Goal: Transaction & Acquisition: Purchase product/service

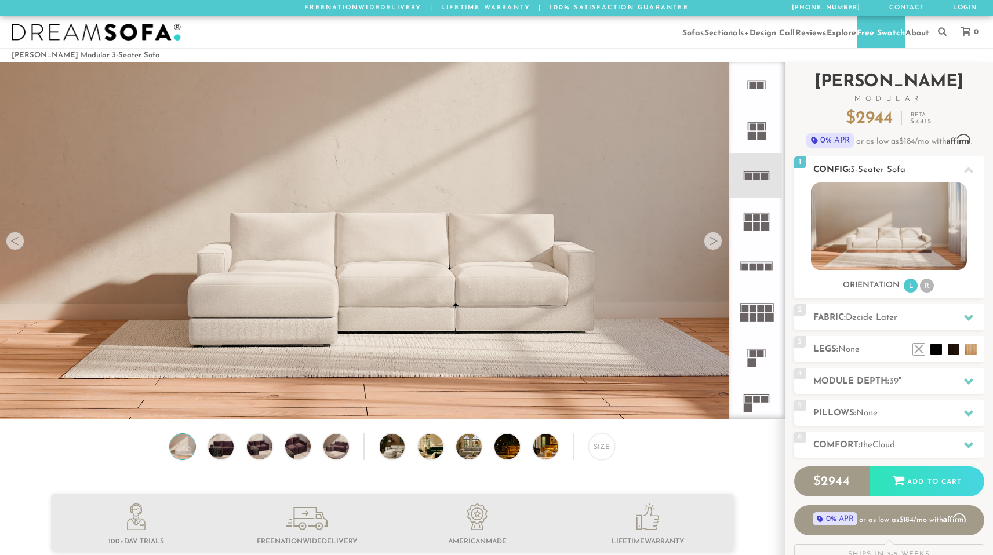
click at [923, 293] on li "R" at bounding box center [927, 286] width 14 height 14
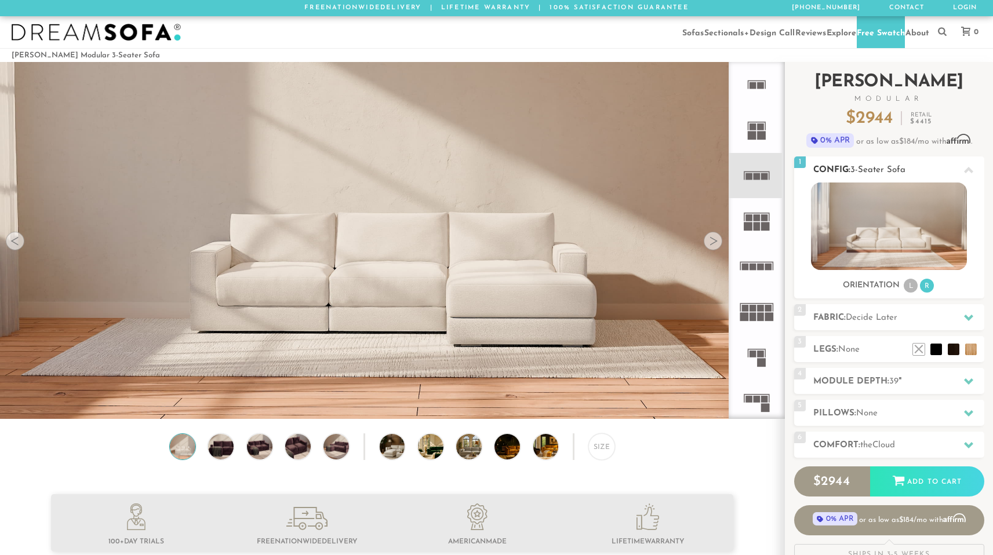
click at [909, 293] on li "L" at bounding box center [911, 286] width 14 height 14
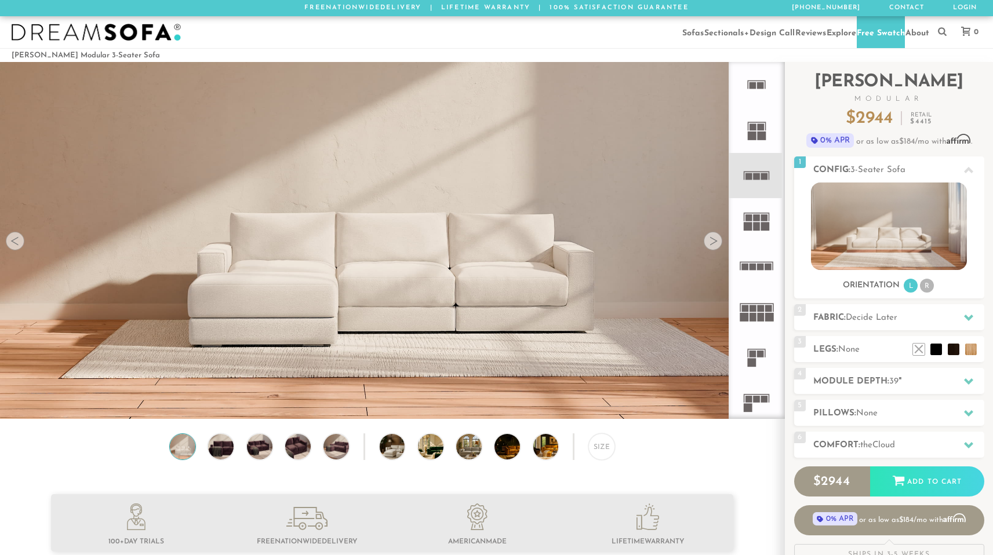
click at [759, 312] on rect at bounding box center [760, 308] width 7 height 7
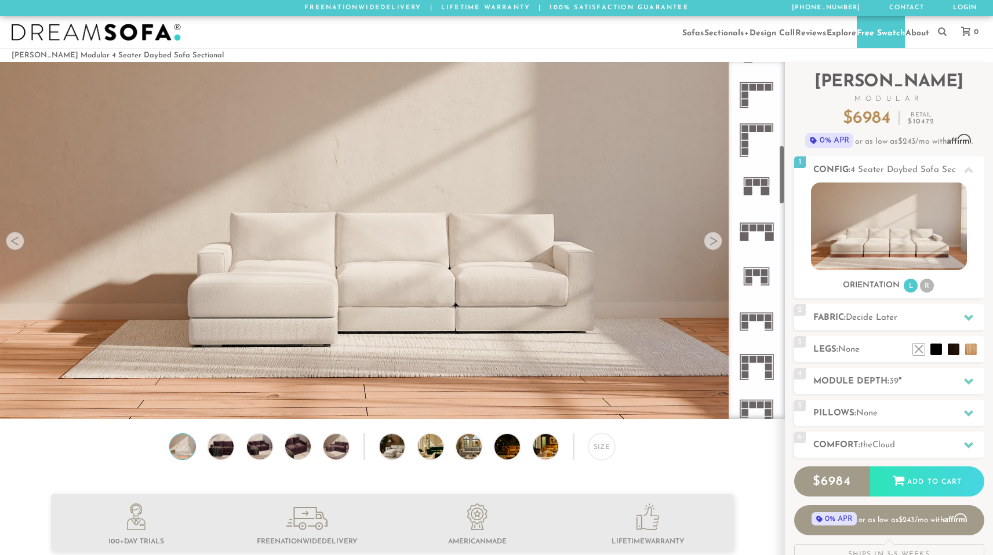
scroll to position [543, 0]
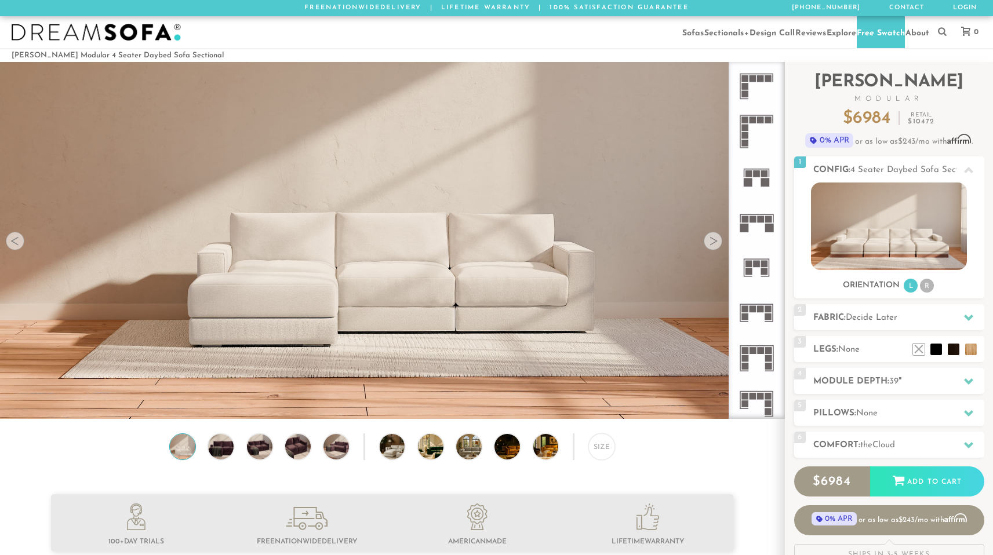
click at [764, 319] on icon at bounding box center [756, 312] width 45 height 45
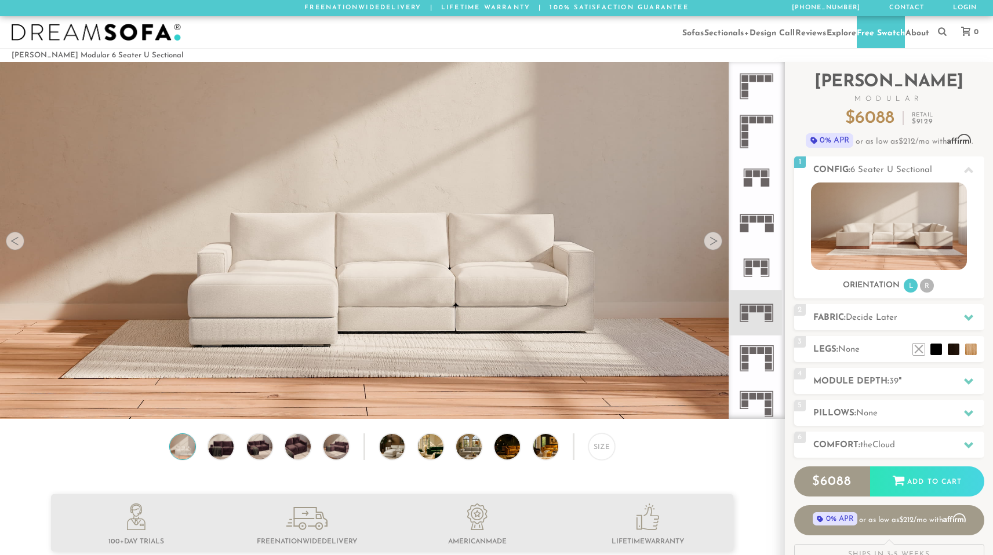
click at [762, 413] on icon at bounding box center [756, 403] width 45 height 45
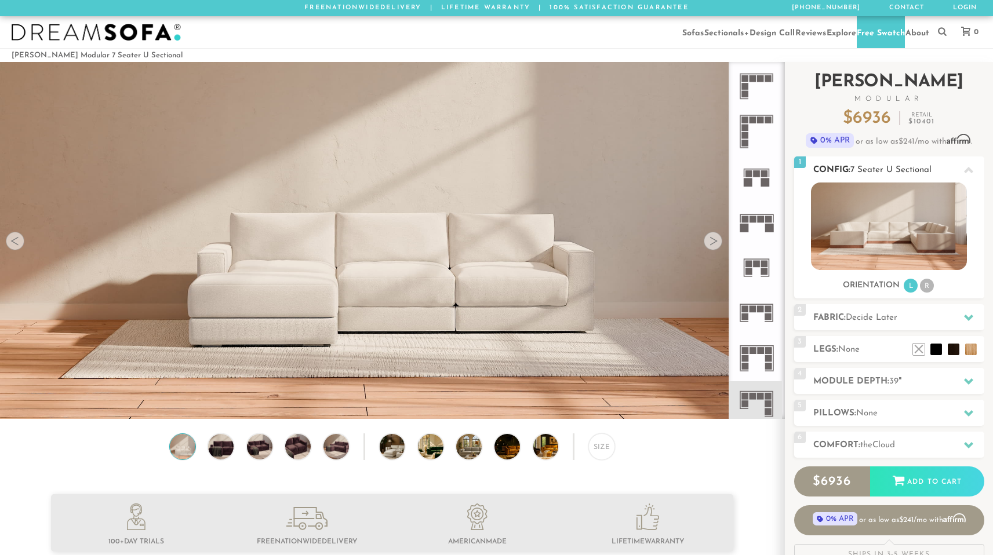
click at [925, 292] on li "R" at bounding box center [927, 286] width 14 height 14
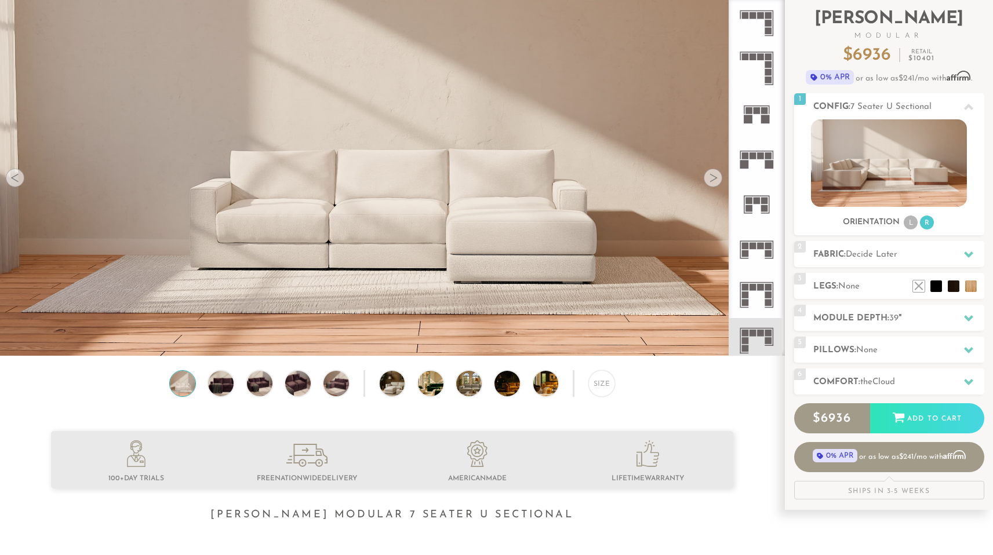
scroll to position [60, 0]
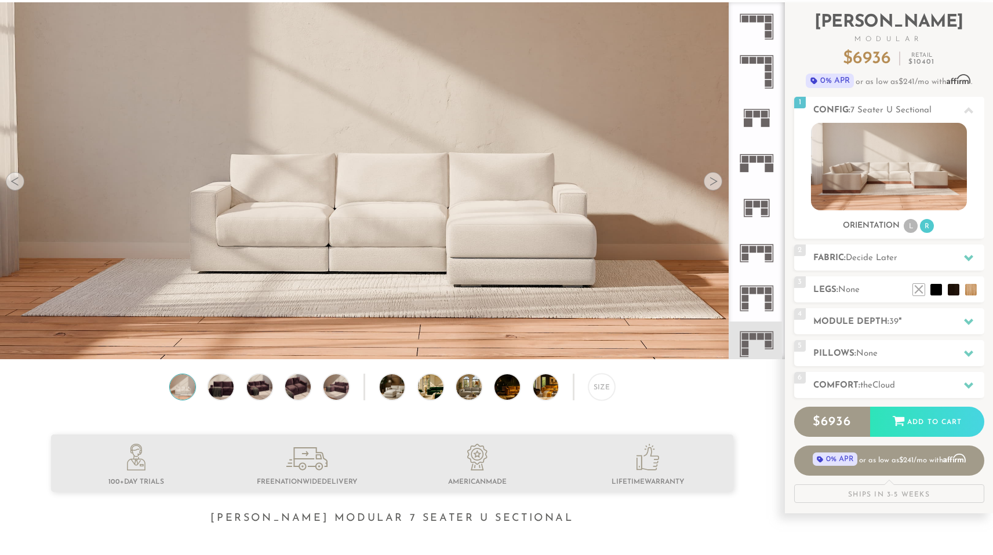
click at [709, 187] on div at bounding box center [713, 181] width 19 height 19
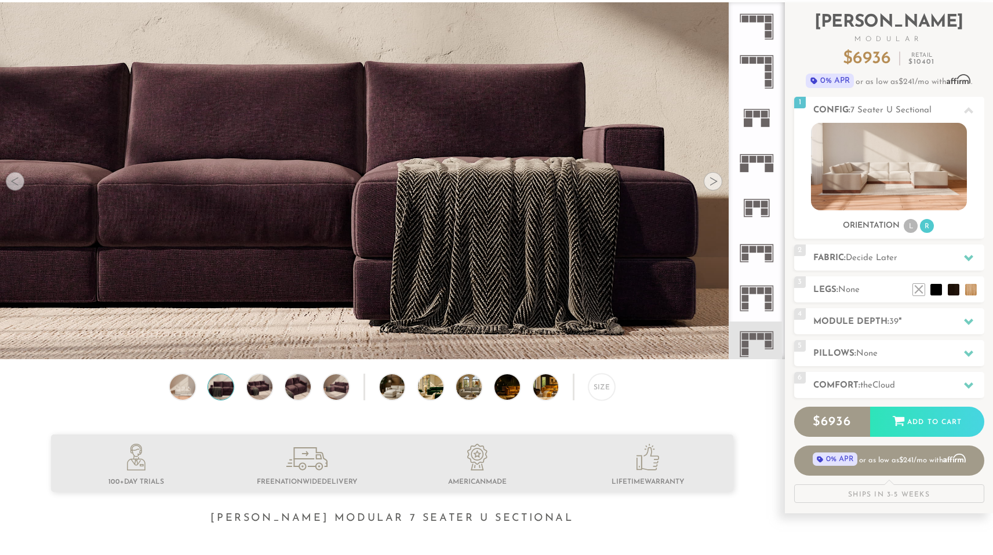
click at [709, 187] on div at bounding box center [713, 181] width 19 height 19
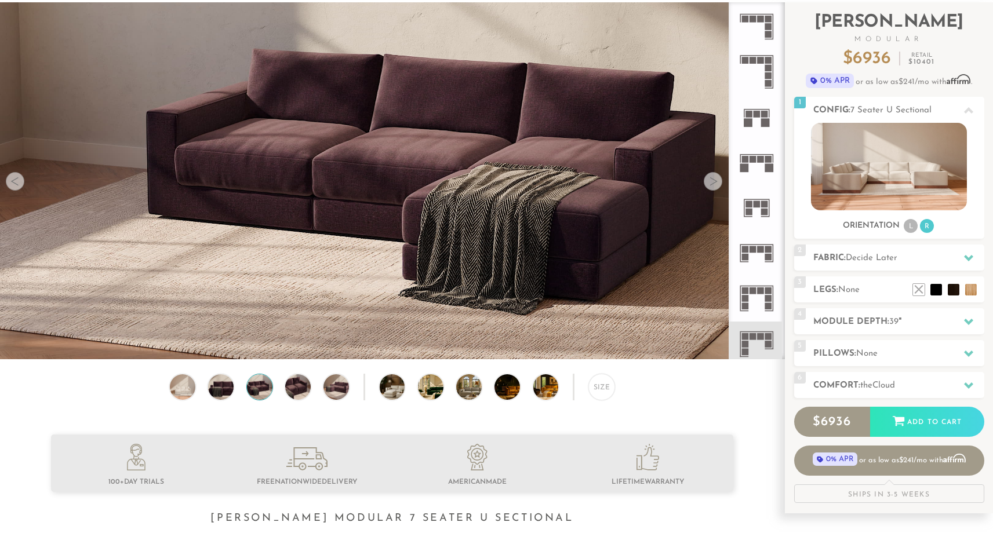
click at [709, 187] on div at bounding box center [713, 181] width 19 height 19
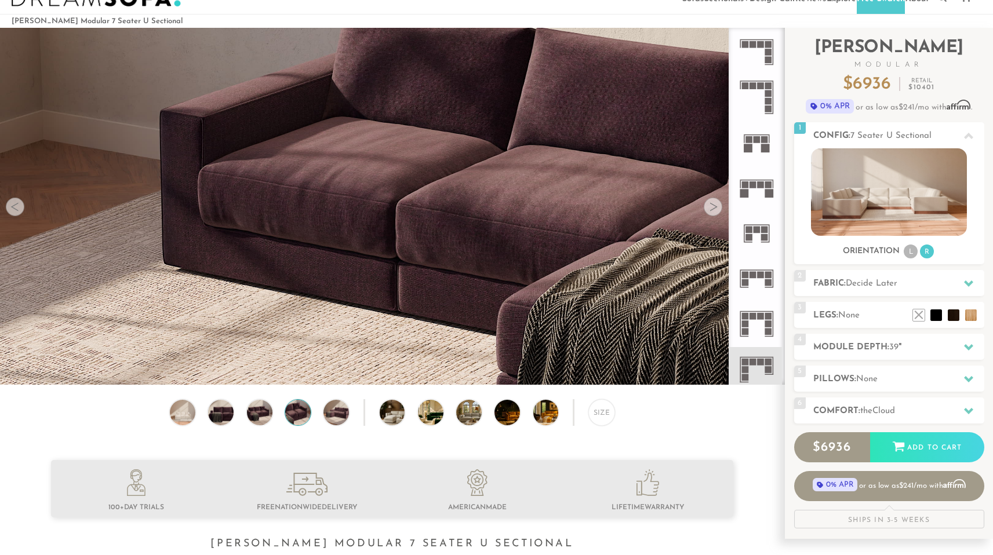
scroll to position [34, 0]
click at [711, 216] on div at bounding box center [713, 207] width 19 height 19
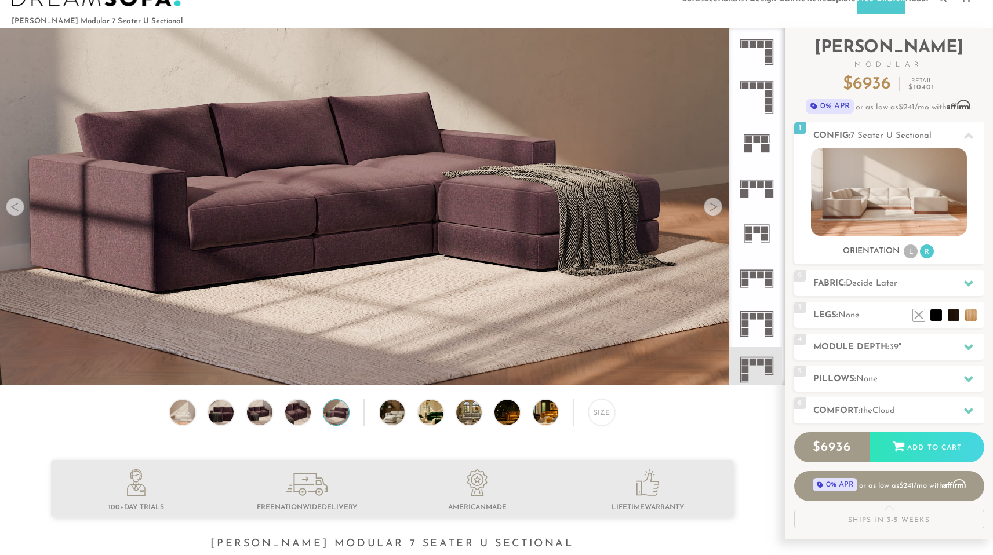
click at [711, 216] on div at bounding box center [713, 207] width 19 height 19
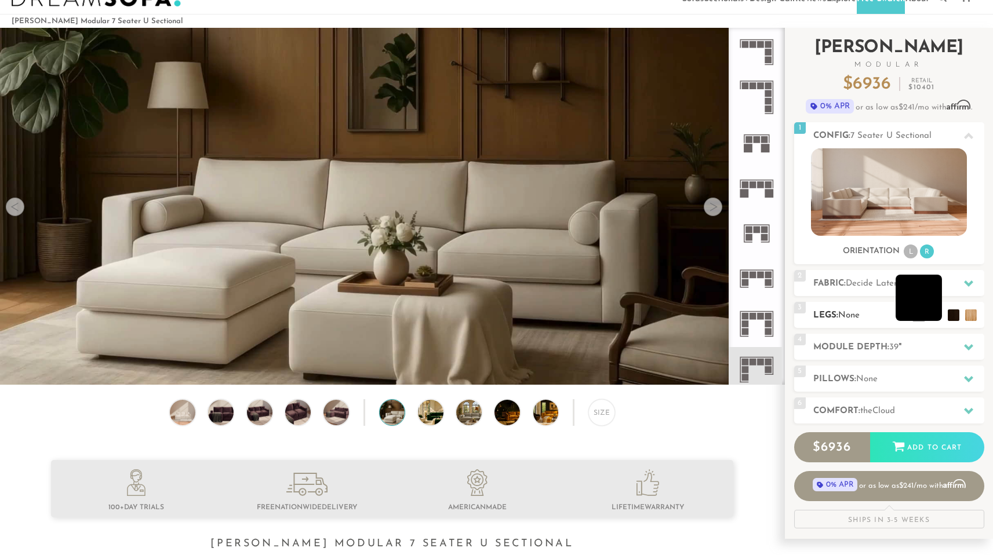
click at [936, 321] on li at bounding box center [919, 298] width 46 height 46
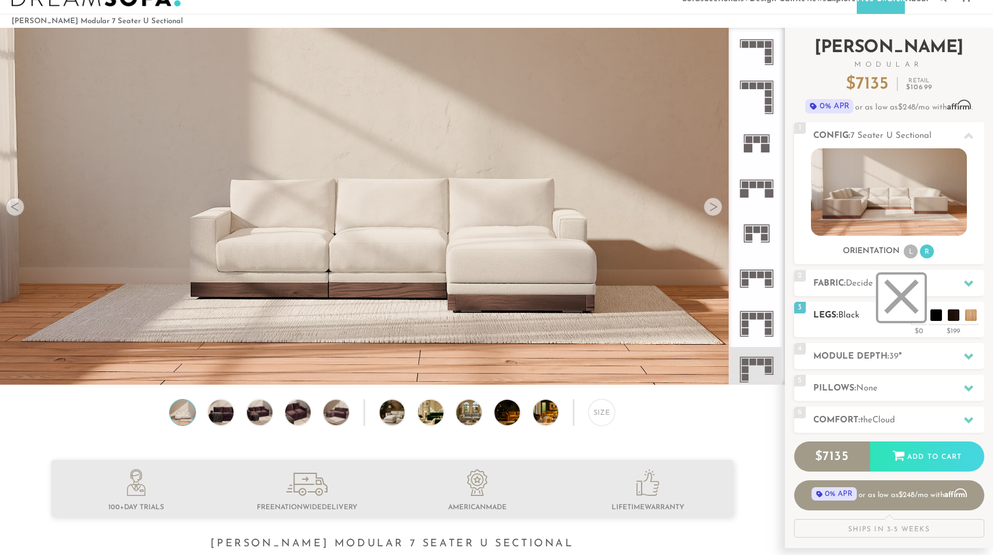
click at [915, 321] on li at bounding box center [901, 298] width 46 height 46
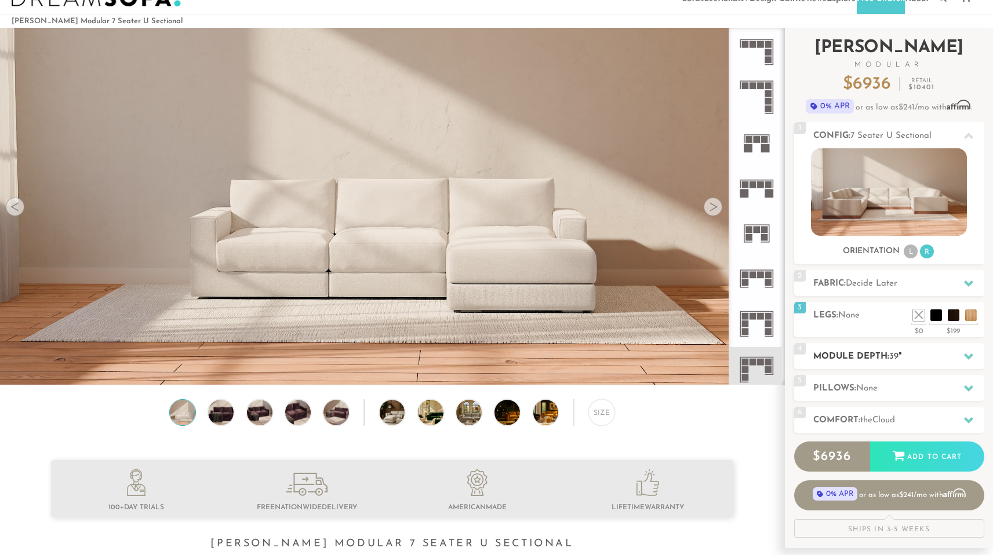
click at [913, 363] on h2 "Module Depth: 39 "" at bounding box center [898, 356] width 171 height 13
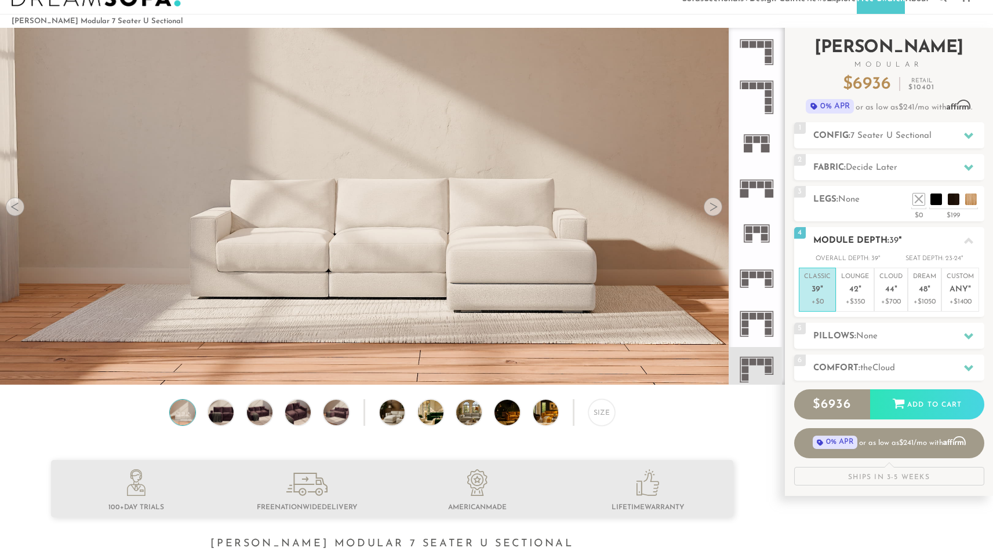
click at [910, 248] on h2 "Module Depth: 39 "" at bounding box center [898, 240] width 171 height 13
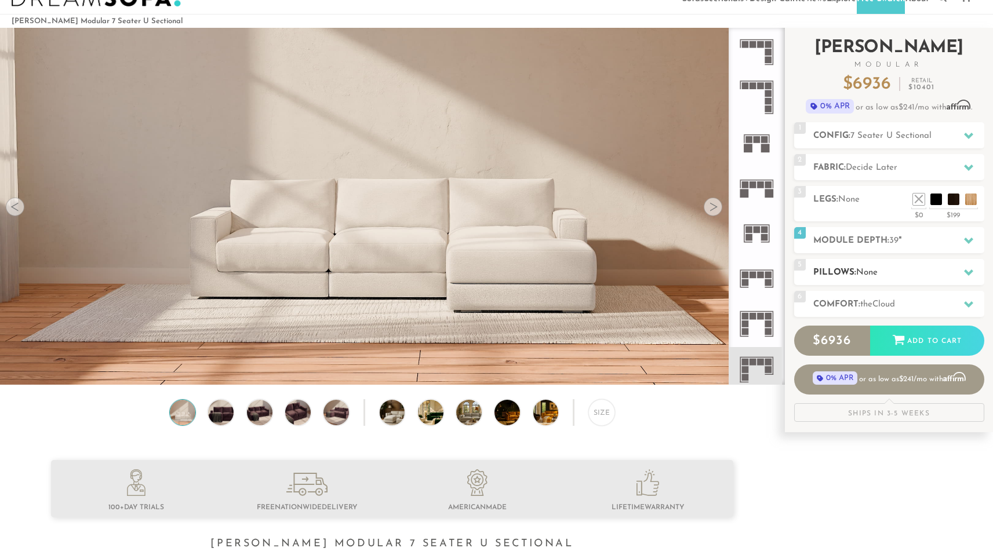
click at [890, 279] on h2 "Pillows: None" at bounding box center [898, 272] width 171 height 13
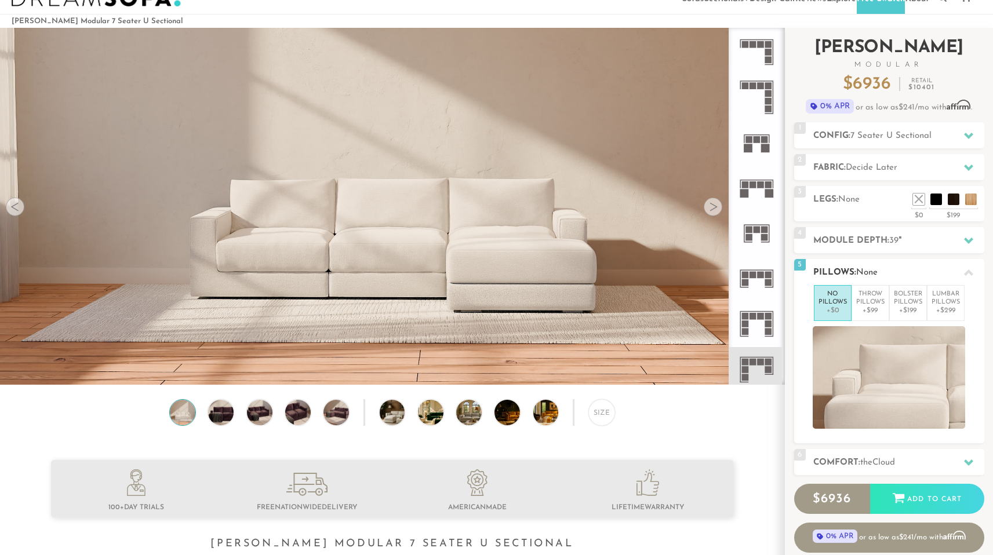
click at [890, 279] on h2 "Pillows: None" at bounding box center [898, 272] width 171 height 13
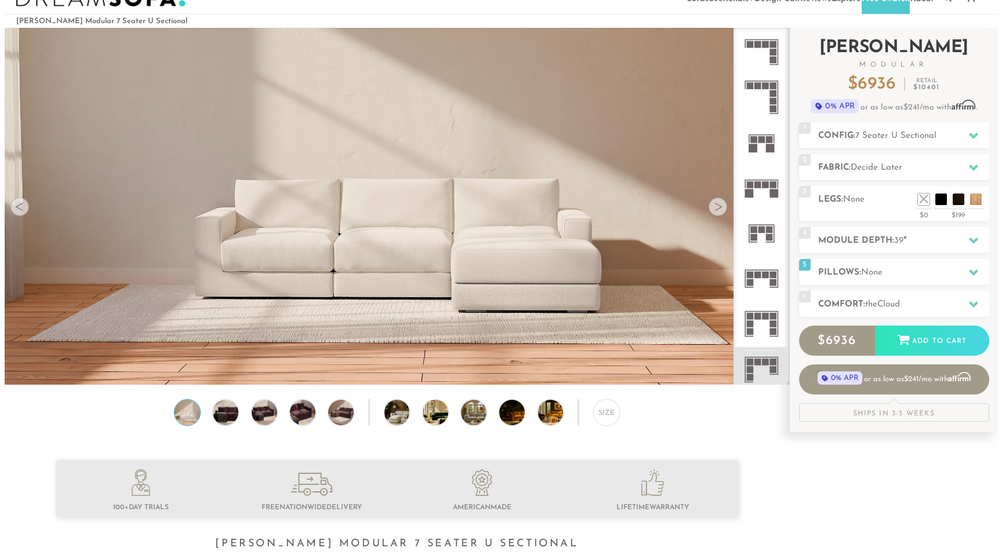
scroll to position [0, 0]
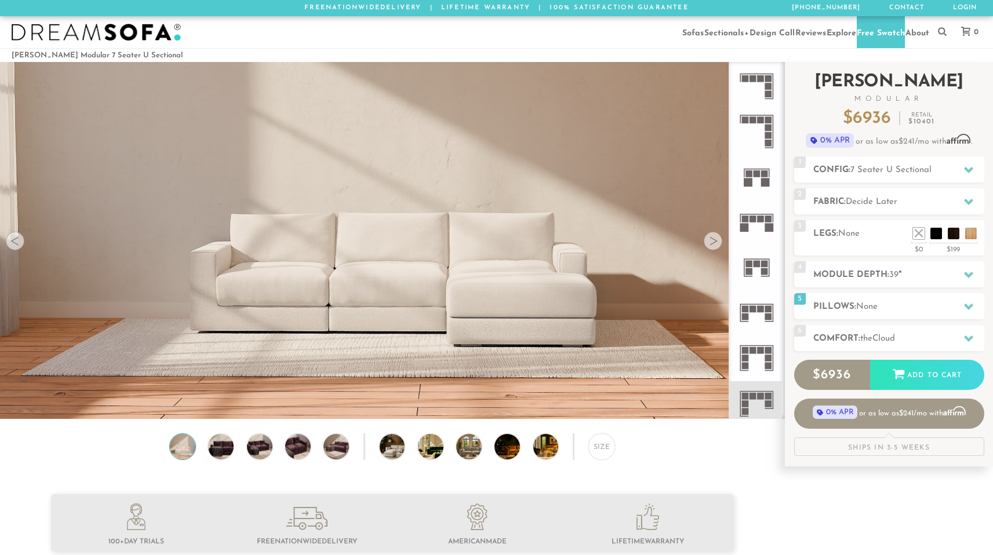
click at [876, 192] on div "Introducing Landon Modular $ 6936 Retail $ 10401 $ 6936 Retail $ 10401 0% APR o…" at bounding box center [889, 259] width 190 height 394
click at [881, 177] on h2 "Config: 7 Seater U Sectional" at bounding box center [898, 169] width 171 height 13
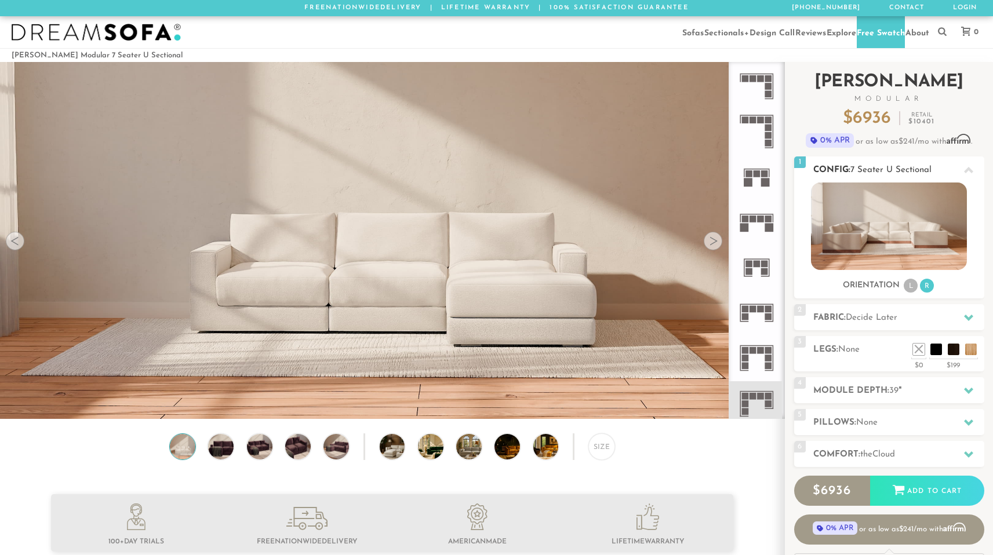
click at [871, 250] on img at bounding box center [889, 227] width 156 height 88
click at [889, 244] on img at bounding box center [889, 227] width 156 height 88
click at [602, 457] on div "Size" at bounding box center [601, 447] width 27 height 27
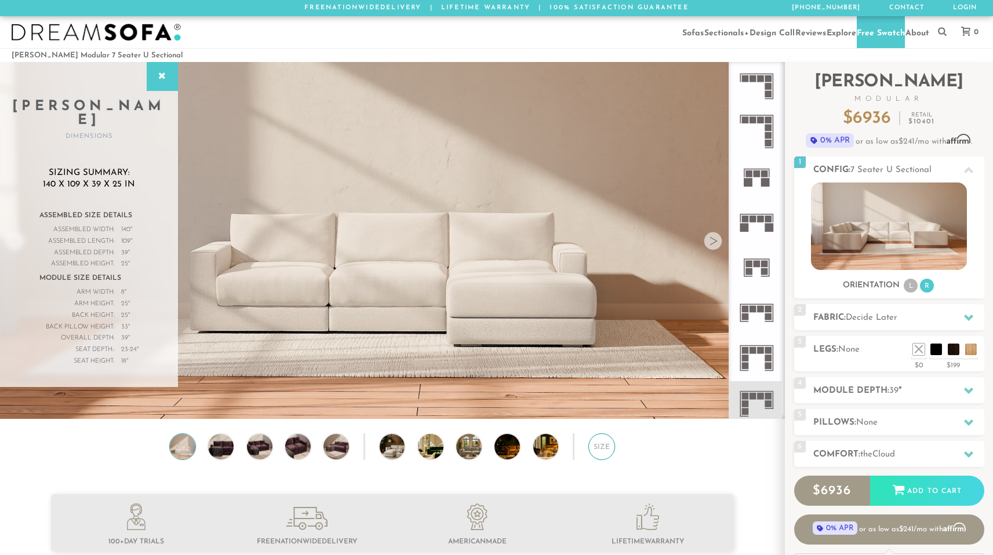
click at [602, 457] on div "Size" at bounding box center [601, 447] width 27 height 27
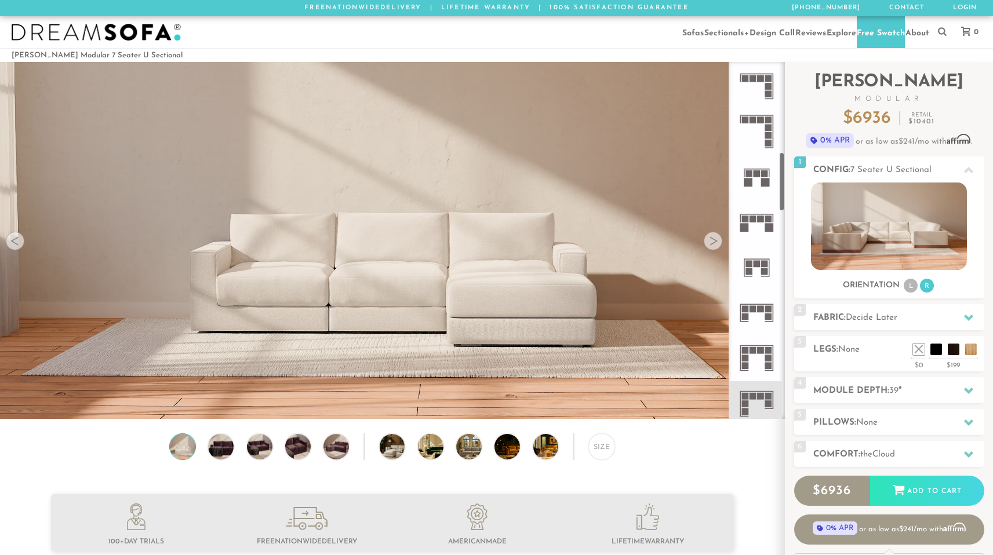
click at [722, 247] on img at bounding box center [392, 129] width 784 height 261
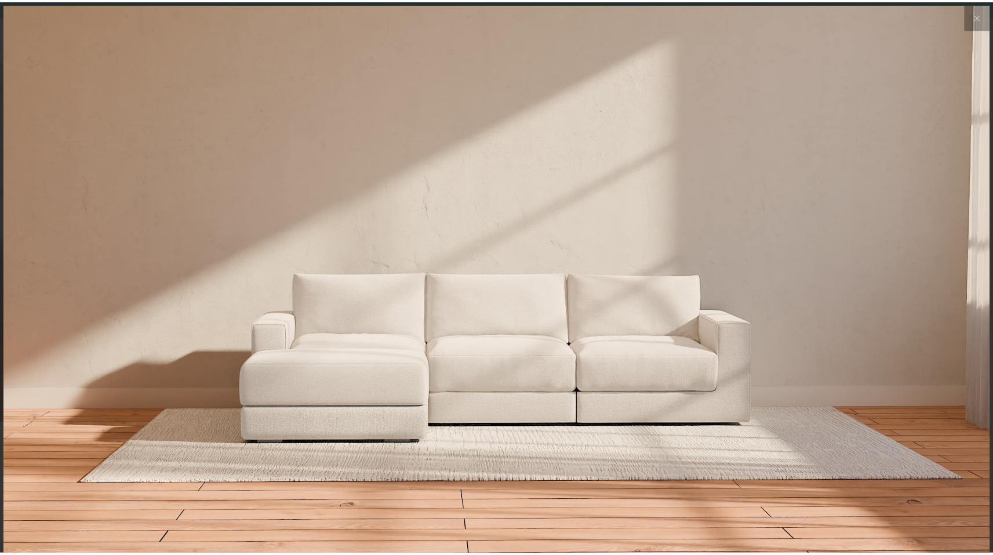
scroll to position [13223, 993]
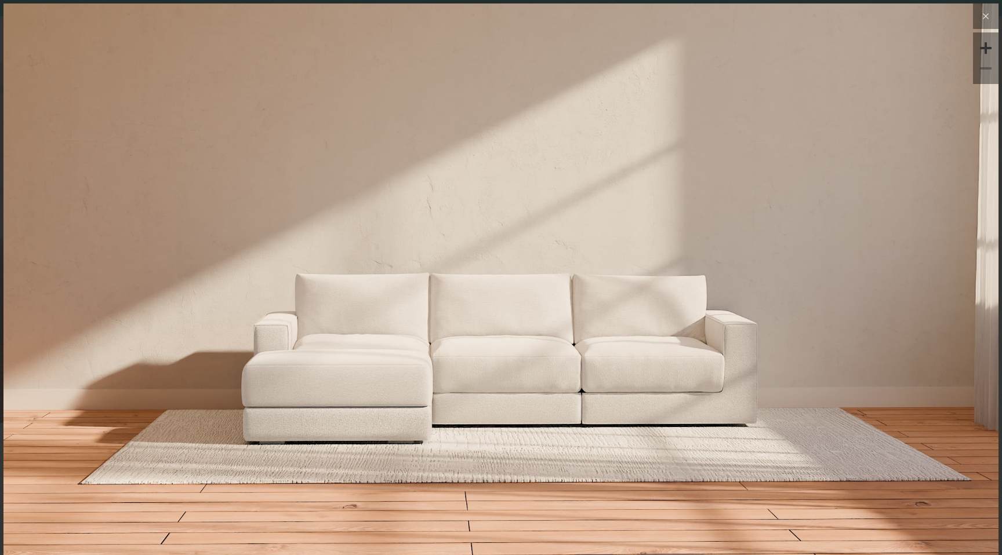
click at [979, 17] on icon at bounding box center [986, 16] width 14 height 14
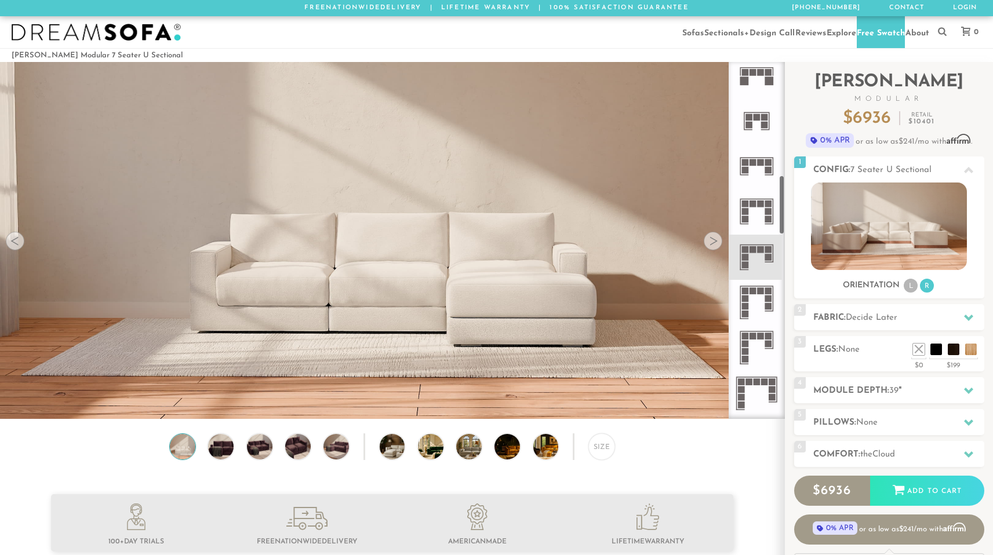
scroll to position [696, 0]
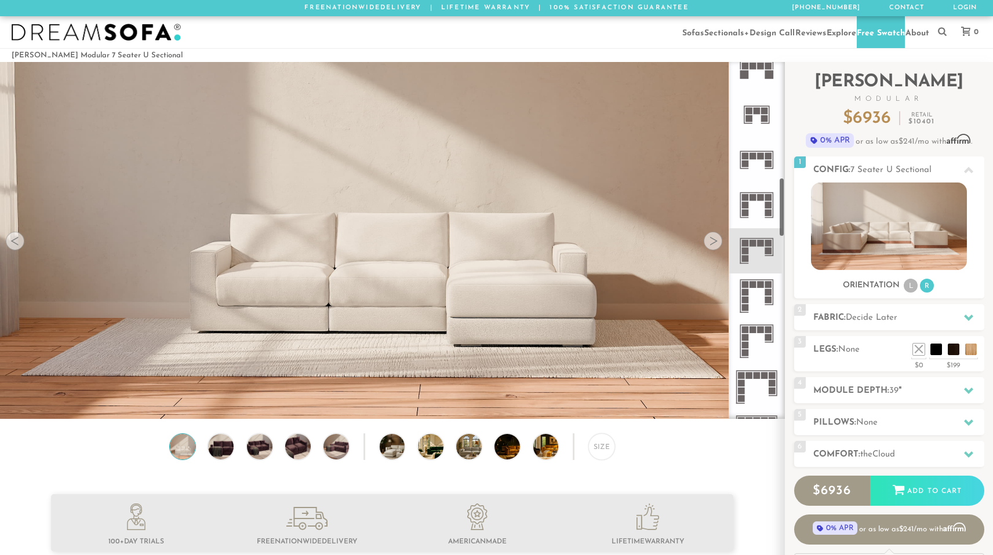
click at [751, 318] on icon at bounding box center [756, 296] width 45 height 45
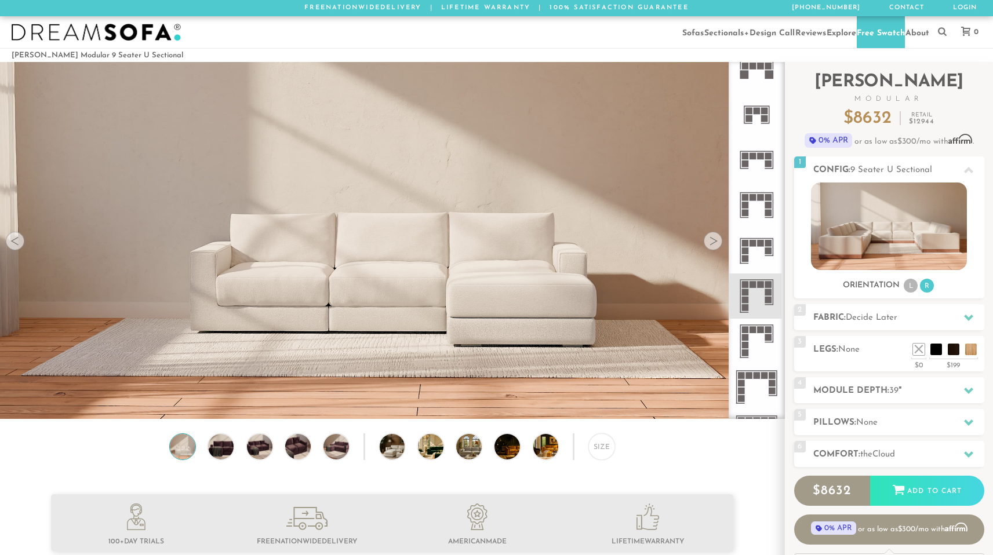
click at [760, 247] on rect at bounding box center [760, 243] width 7 height 7
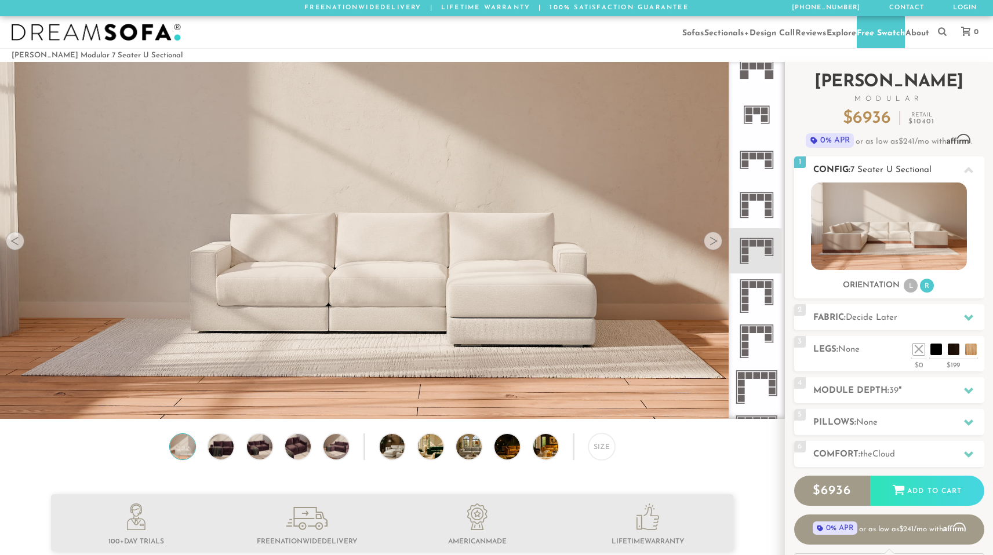
click at [912, 225] on img at bounding box center [889, 227] width 156 height 88
click at [969, 173] on icon at bounding box center [968, 170] width 9 height 6
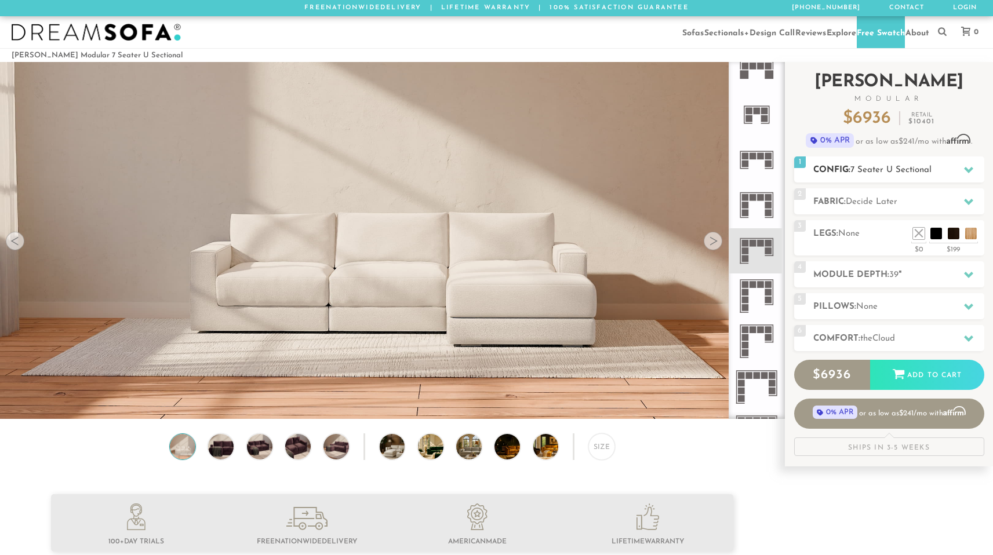
click at [969, 173] on icon at bounding box center [968, 170] width 9 height 6
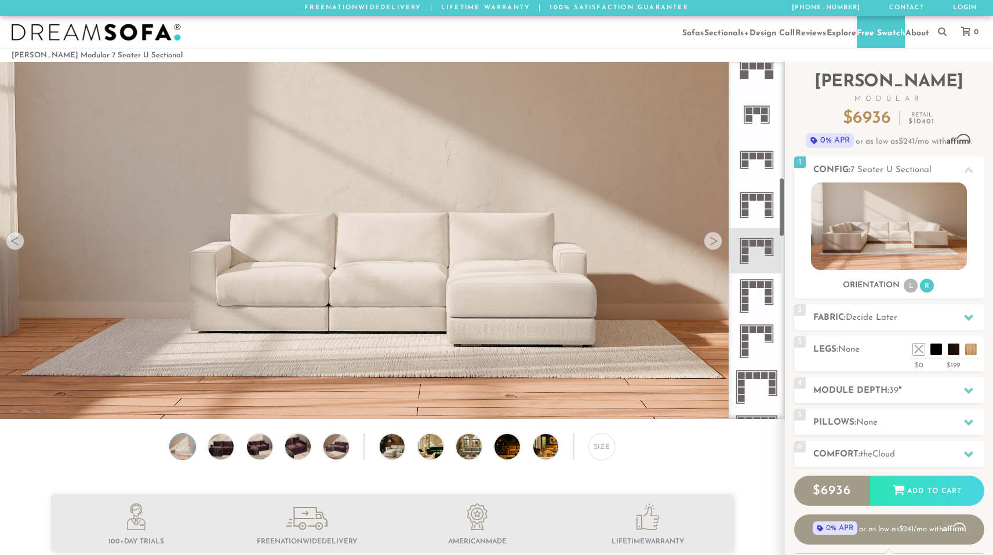
click at [710, 250] on div at bounding box center [713, 241] width 19 height 19
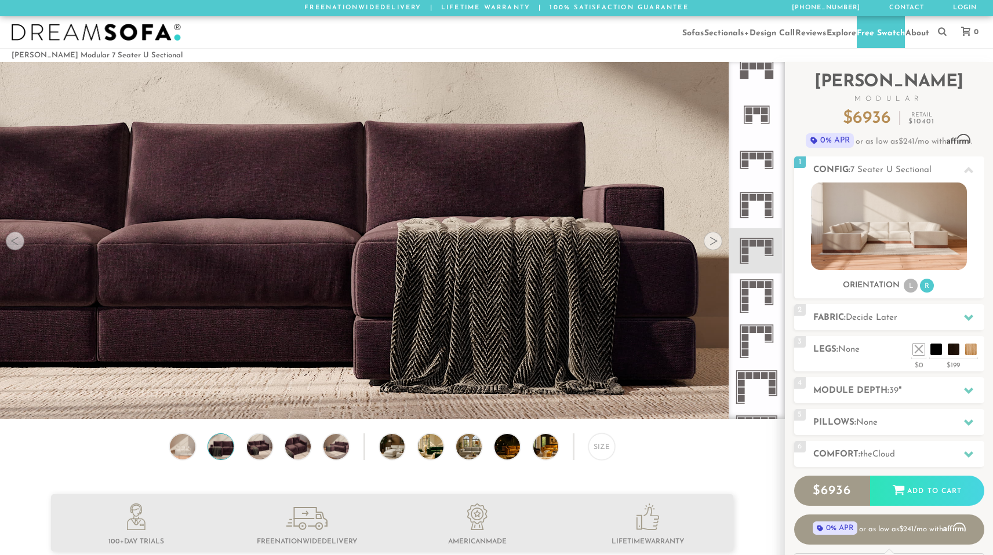
click at [710, 250] on div at bounding box center [713, 241] width 19 height 19
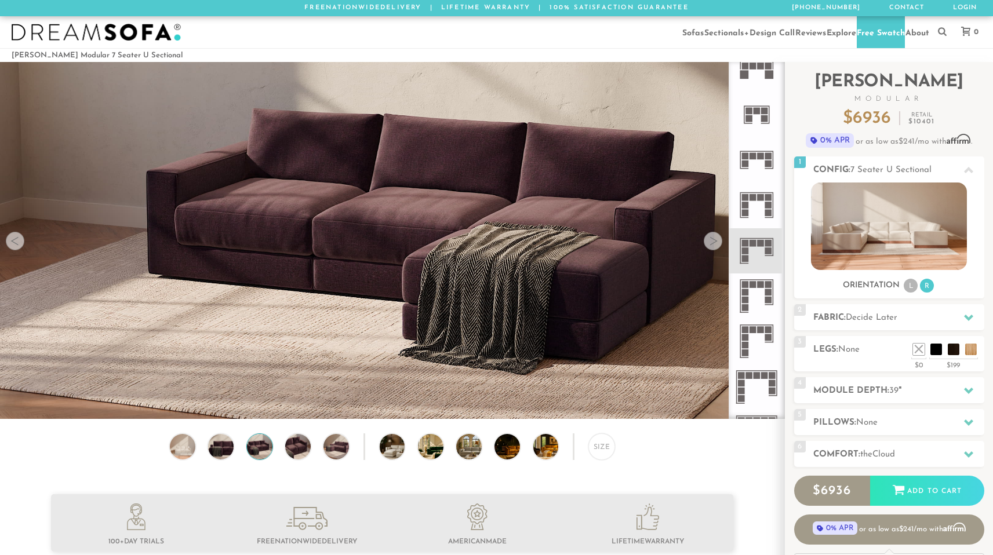
click at [710, 250] on div at bounding box center [713, 241] width 19 height 19
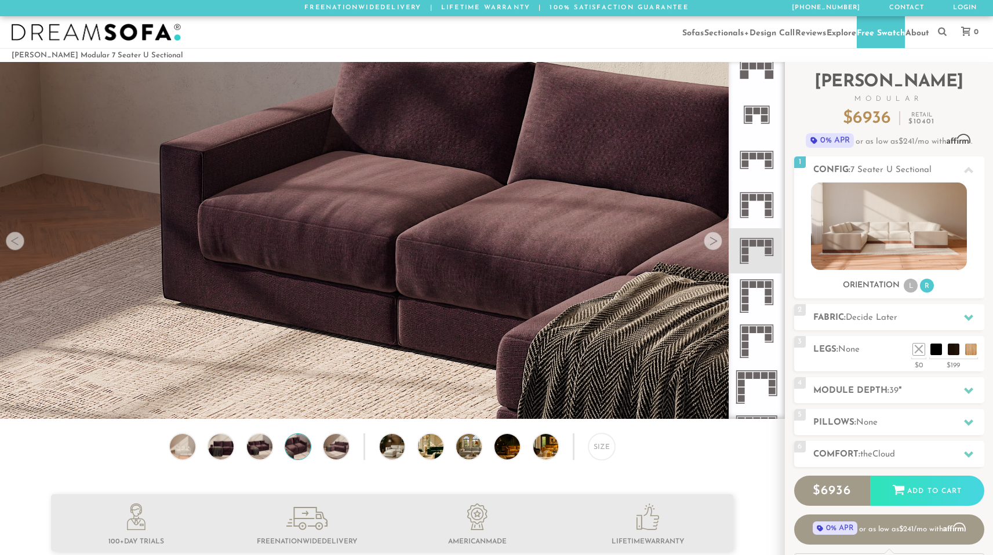
click at [710, 250] on div at bounding box center [713, 241] width 19 height 19
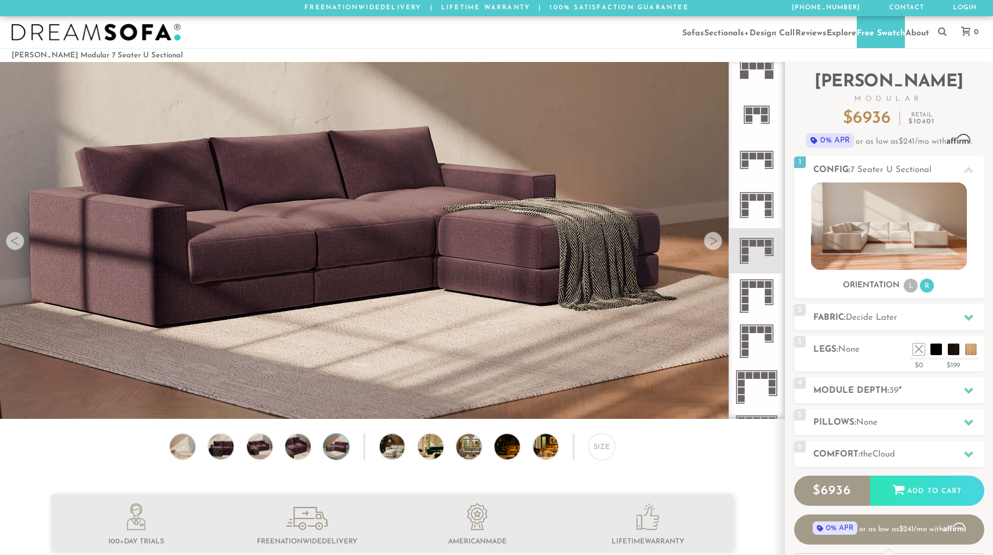
click at [710, 250] on div at bounding box center [713, 241] width 19 height 19
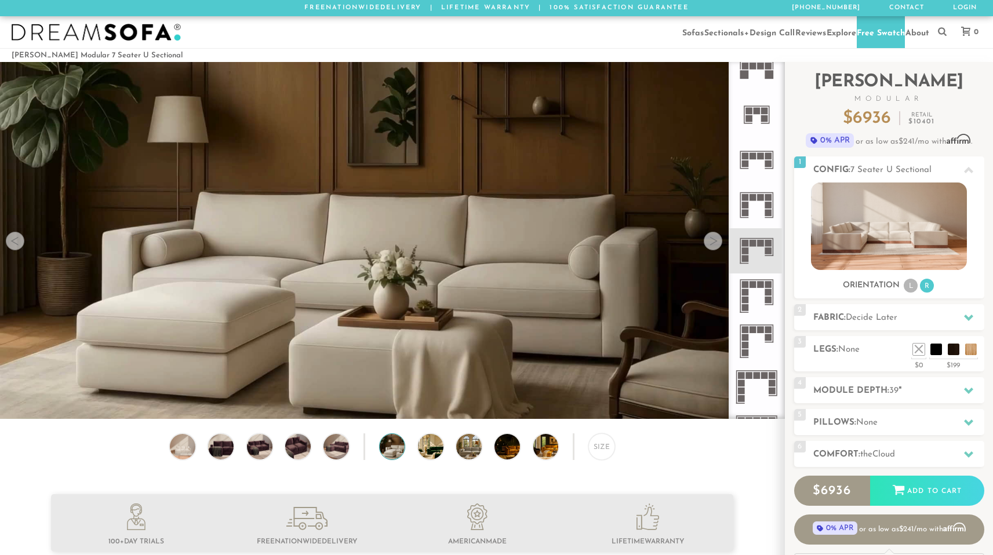
click at [710, 250] on div at bounding box center [713, 241] width 19 height 19
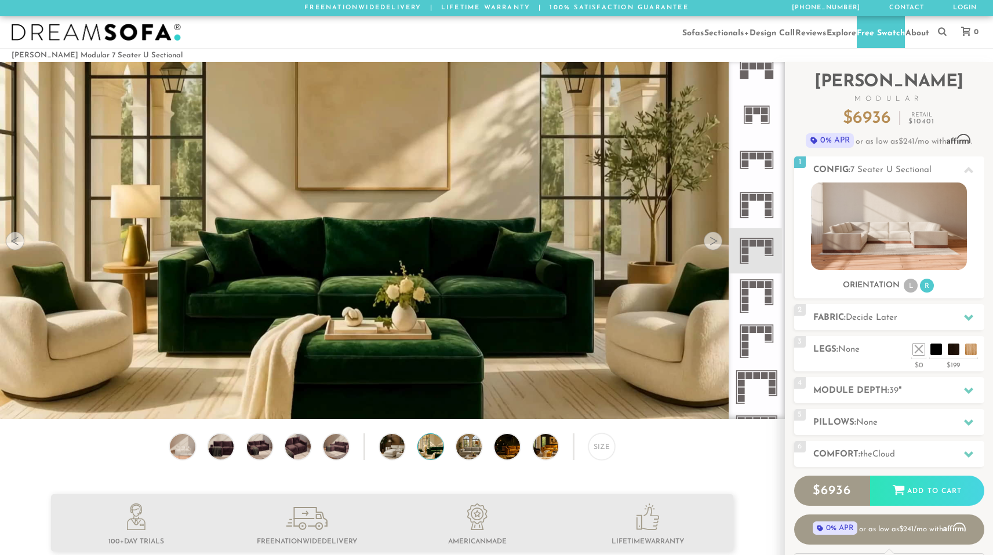
click at [710, 250] on div at bounding box center [713, 241] width 19 height 19
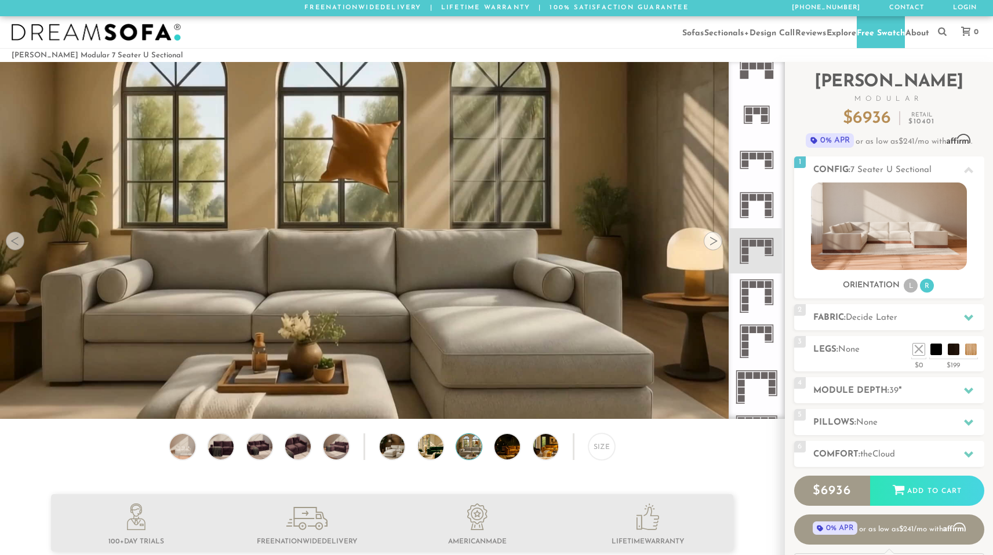
click at [710, 250] on div at bounding box center [713, 241] width 19 height 19
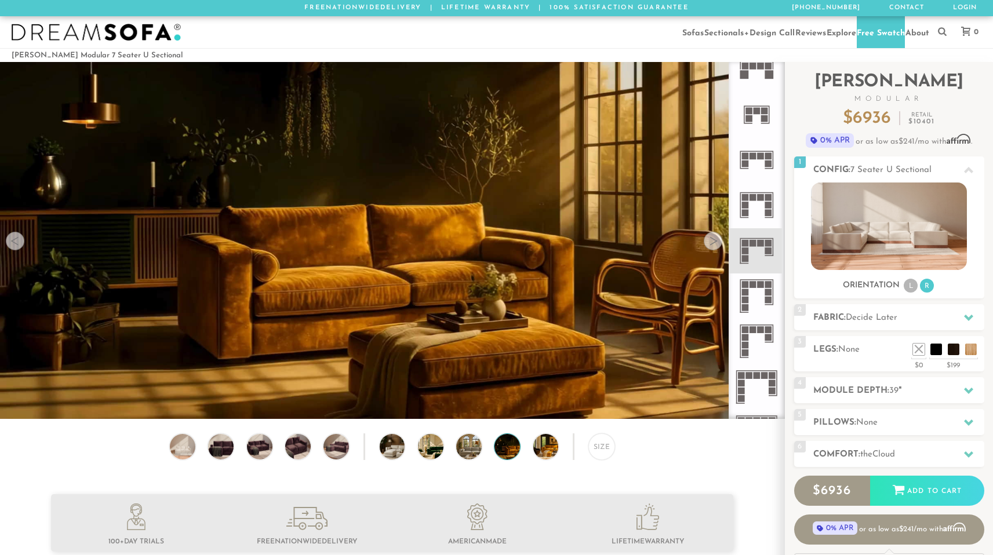
click at [710, 250] on div at bounding box center [713, 241] width 19 height 19
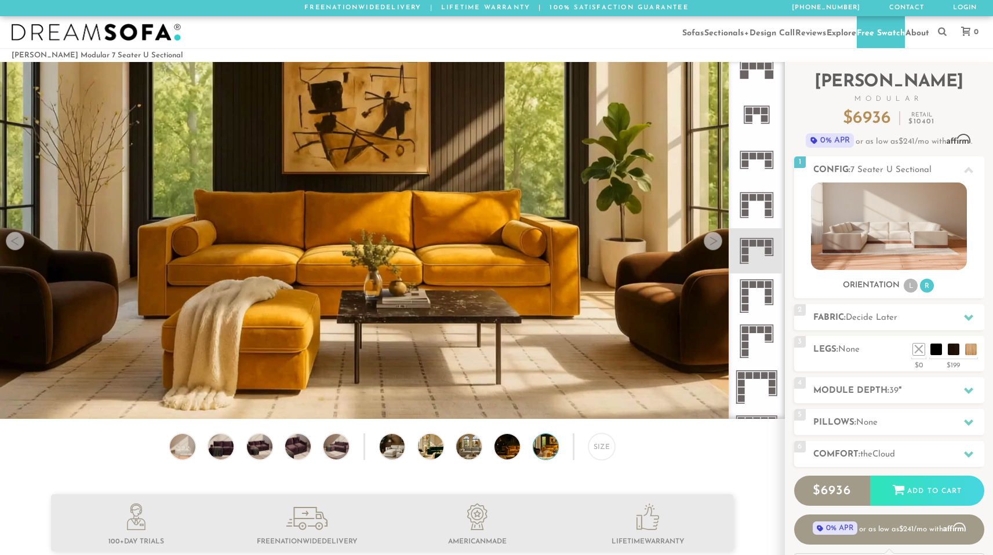
click at [710, 250] on div at bounding box center [713, 241] width 19 height 19
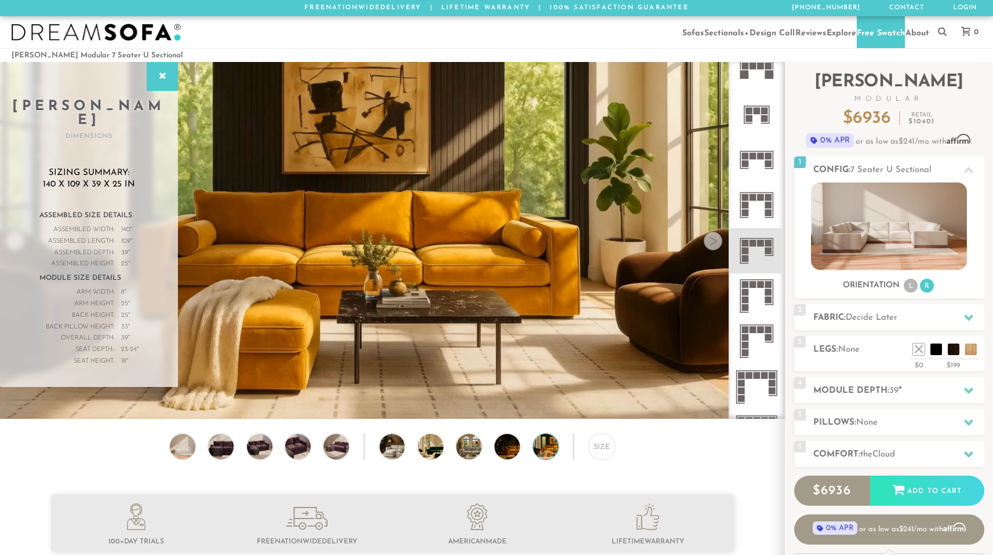
click at [710, 250] on div at bounding box center [713, 241] width 19 height 19
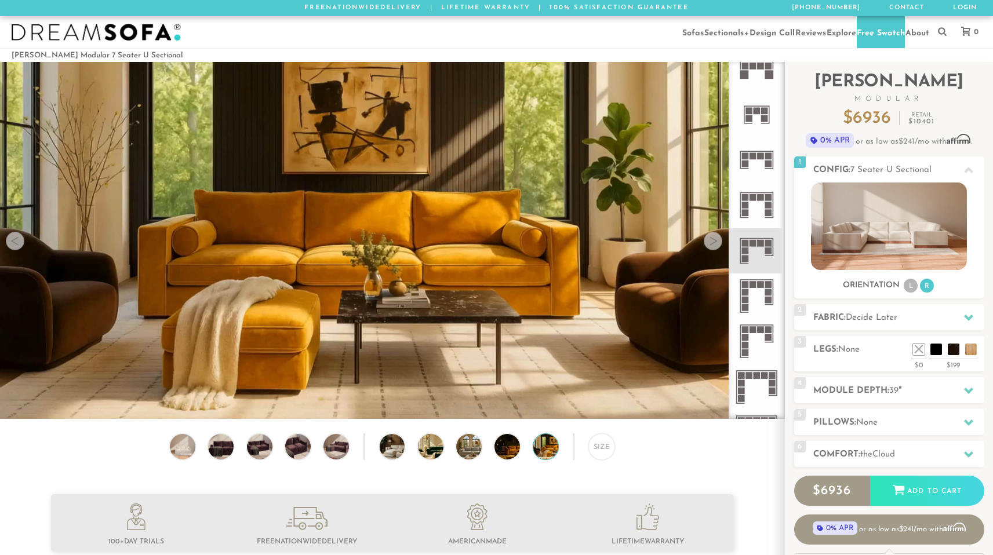
click at [710, 250] on div at bounding box center [713, 241] width 19 height 19
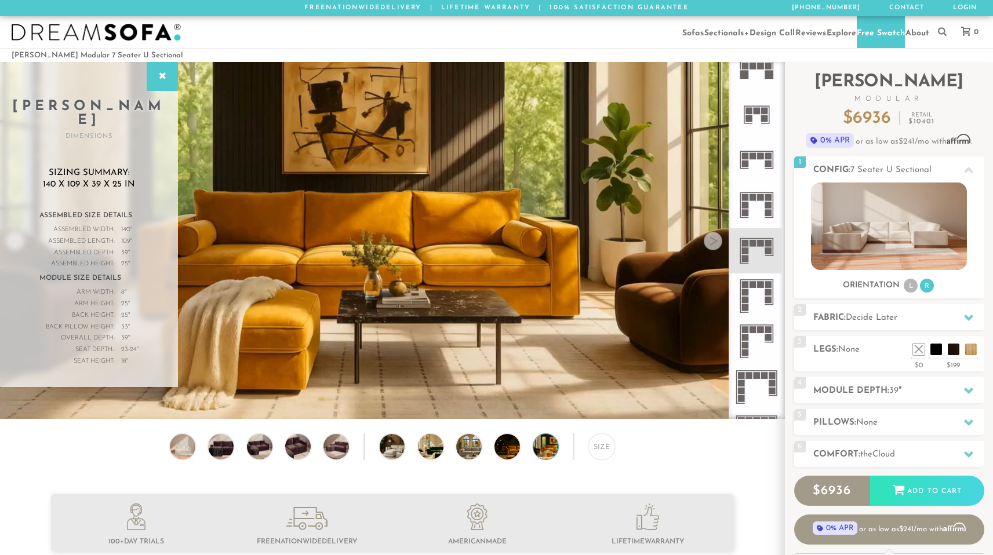
click at [710, 250] on div at bounding box center [713, 241] width 19 height 19
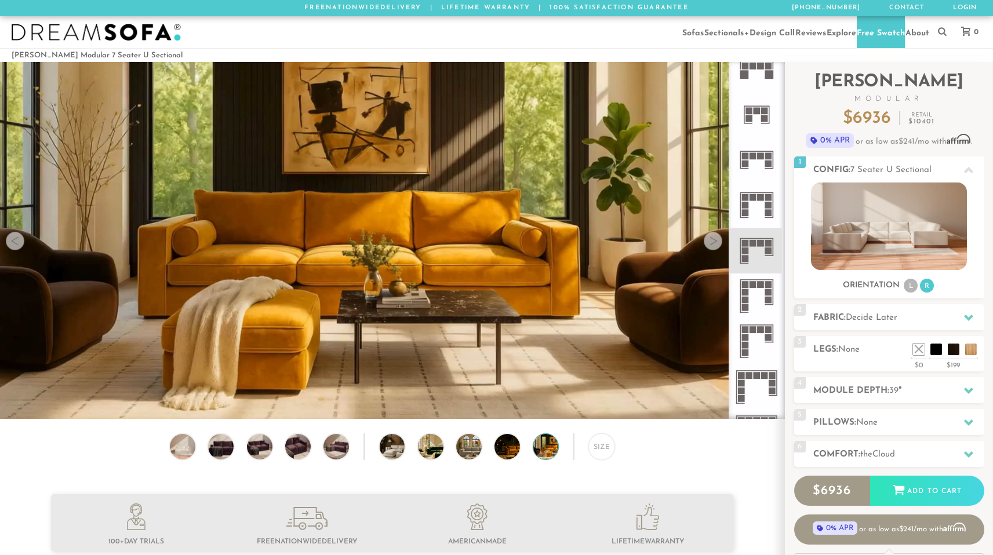
click at [710, 250] on div at bounding box center [713, 241] width 19 height 19
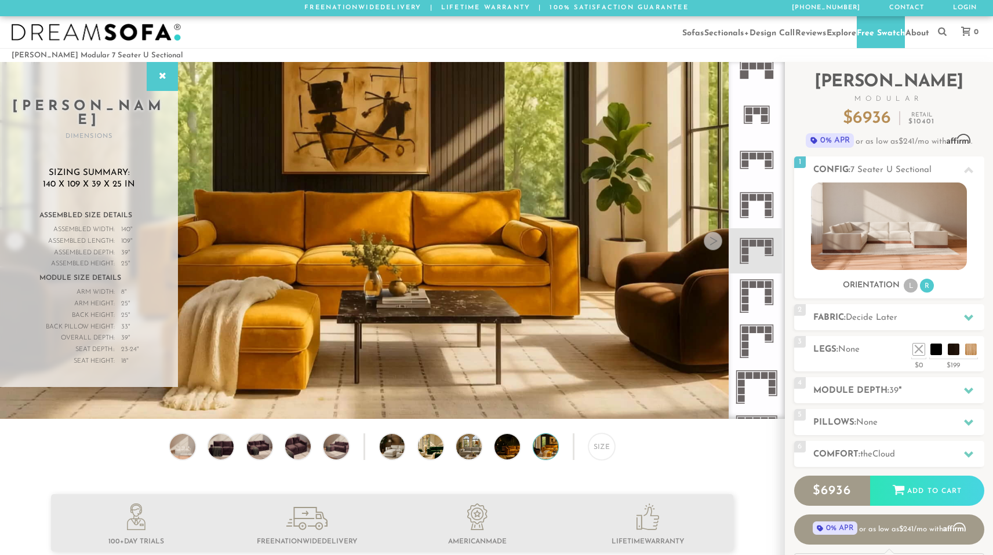
click at [710, 250] on div at bounding box center [713, 241] width 19 height 19
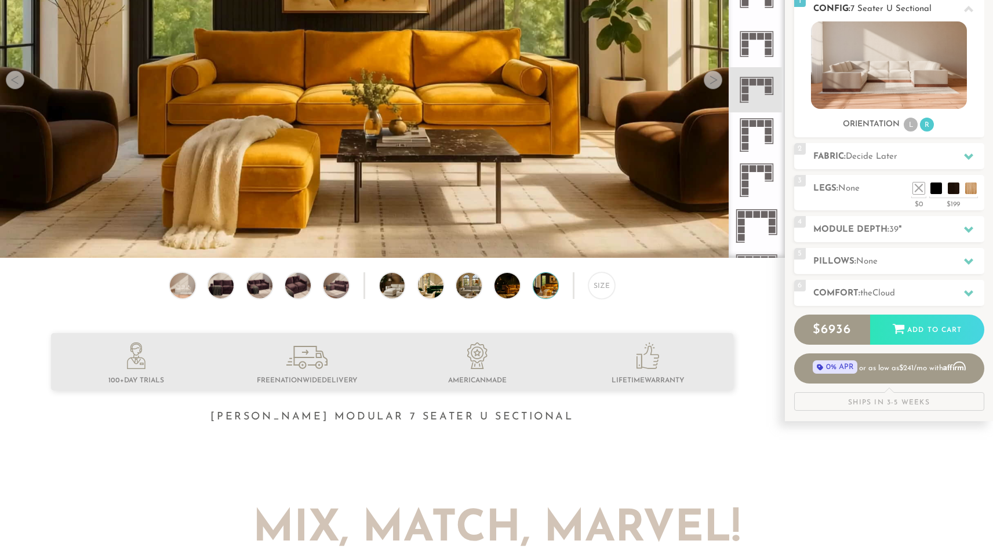
scroll to position [162, 0]
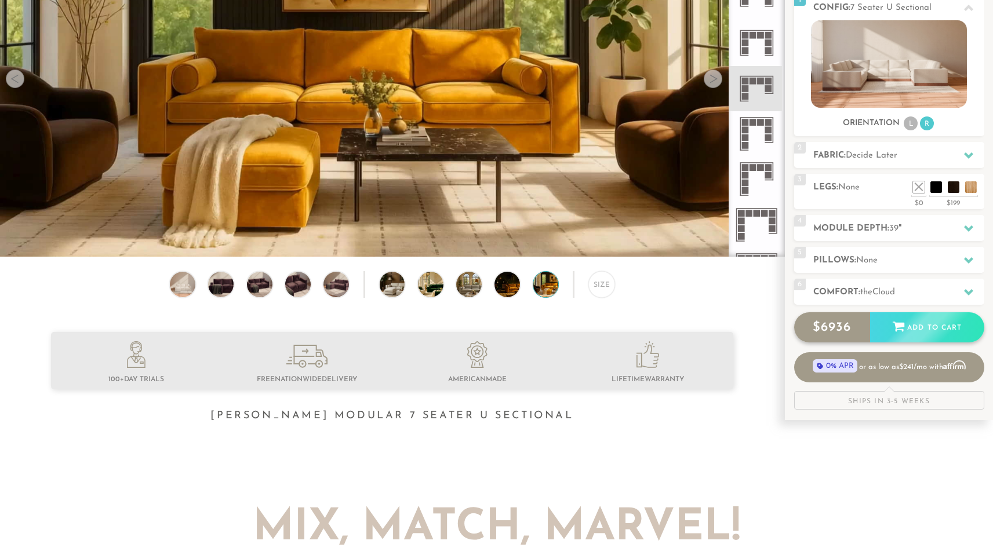
click at [911, 331] on div "Add to Cart" at bounding box center [927, 327] width 114 height 31
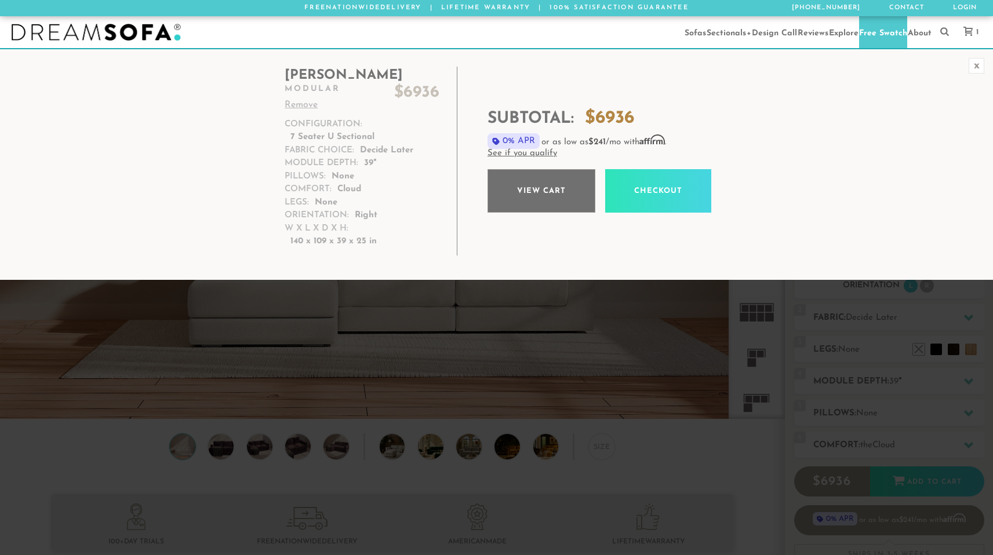
click at [549, 198] on link "View cart" at bounding box center [542, 190] width 108 height 43
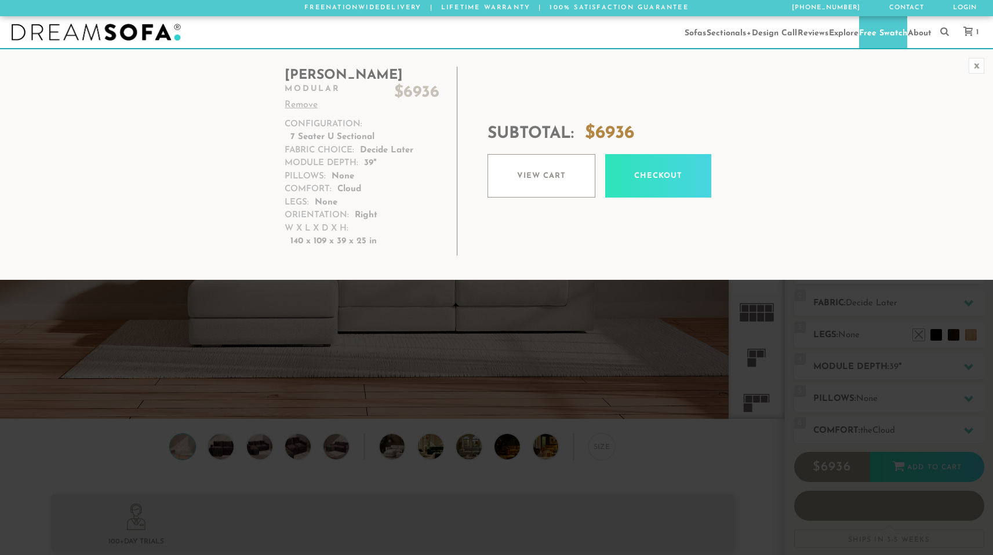
scroll to position [13206, 984]
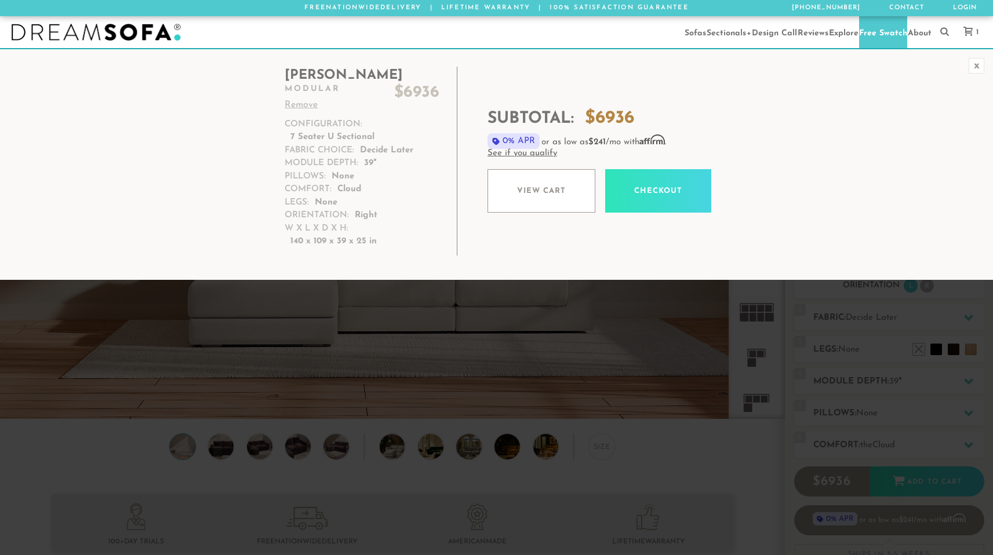
click at [976, 66] on div "x" at bounding box center [977, 66] width 16 height 16
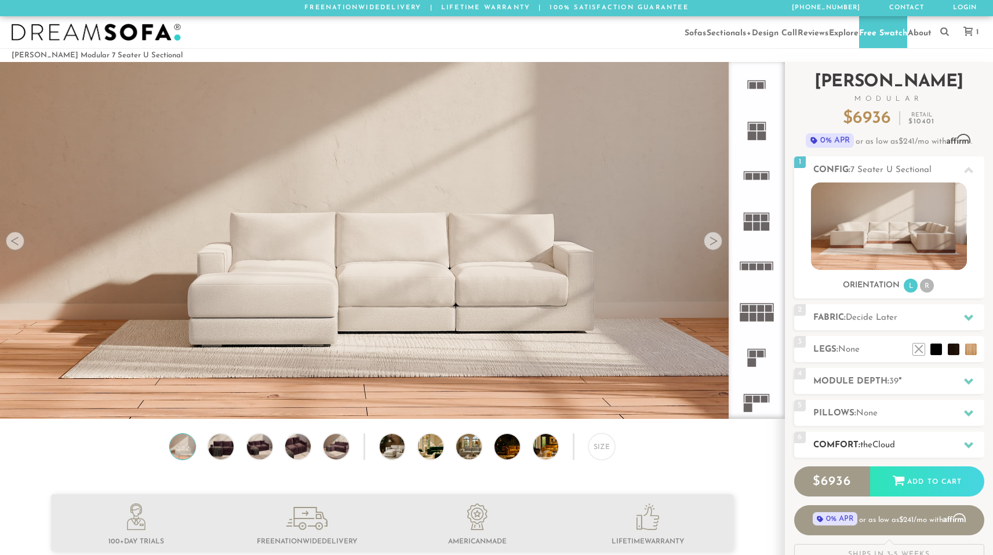
click at [872, 450] on span "the" at bounding box center [866, 445] width 12 height 9
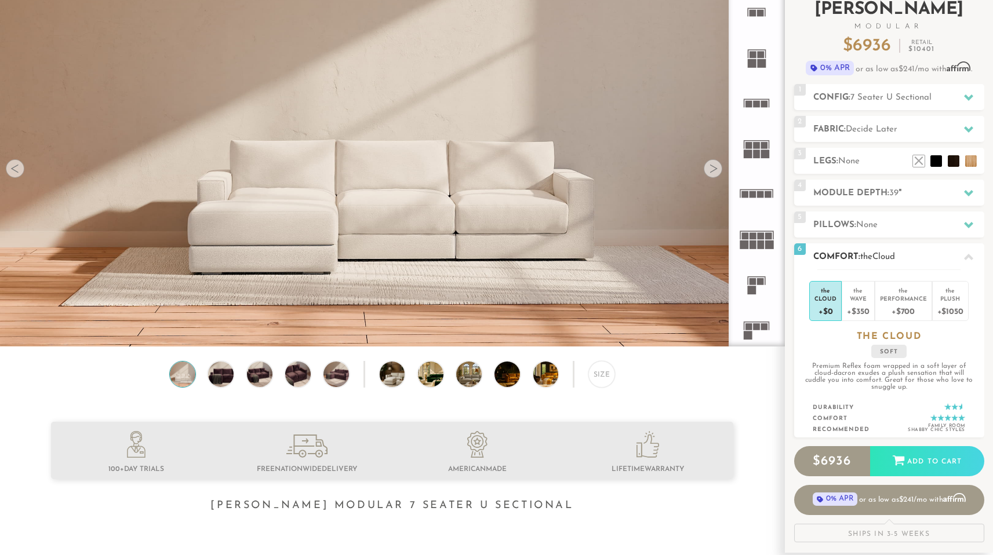
scroll to position [74, 0]
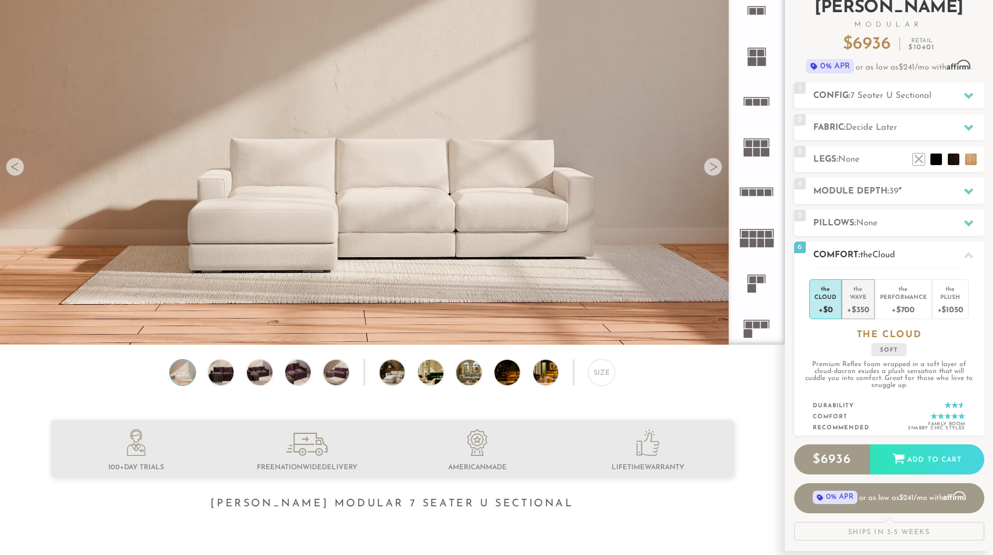
click at [857, 301] on div "Wave" at bounding box center [858, 297] width 22 height 8
click at [819, 317] on div "+$0" at bounding box center [825, 309] width 22 height 17
click at [885, 301] on div "Performance" at bounding box center [903, 297] width 47 height 8
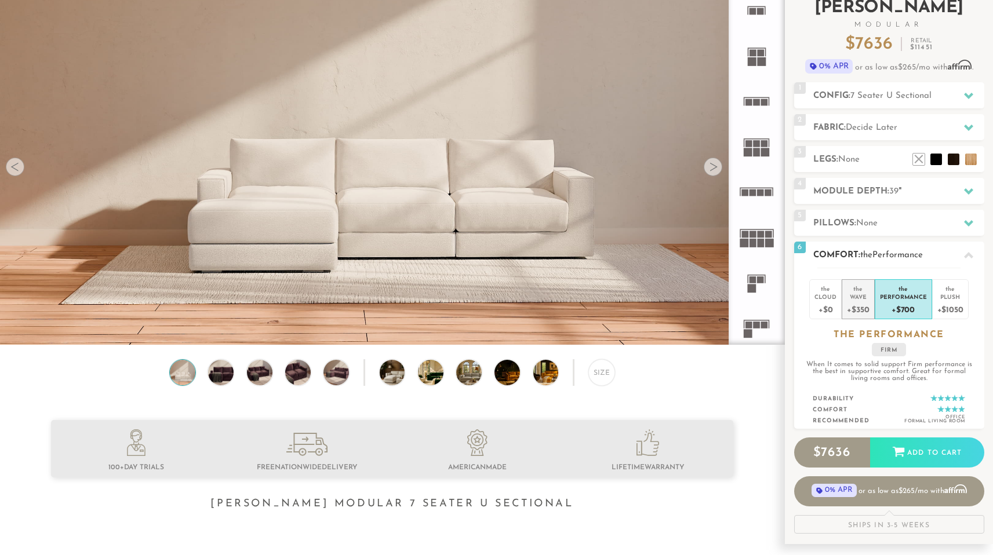
click at [859, 311] on div "+$350" at bounding box center [858, 309] width 22 height 17
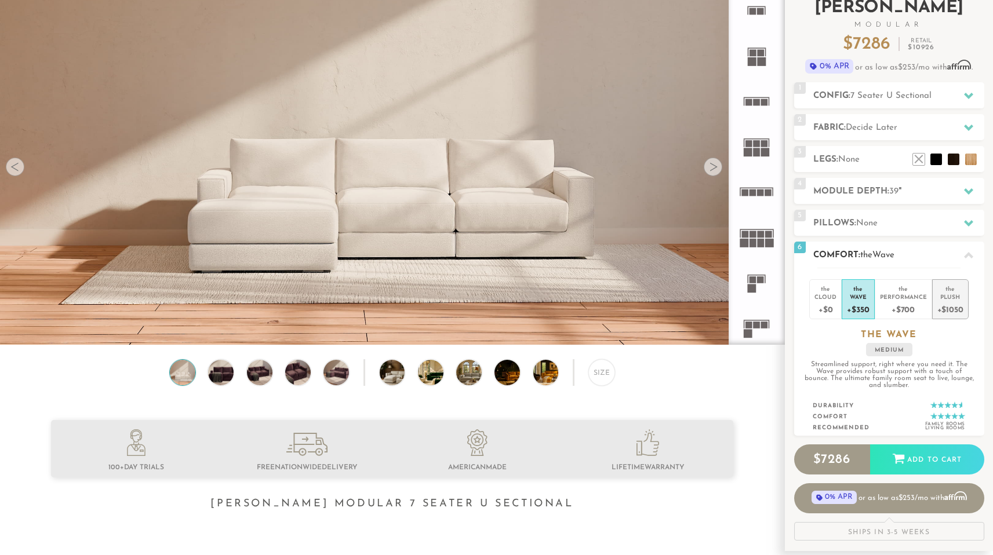
click at [942, 310] on div "+$1050" at bounding box center [950, 309] width 26 height 17
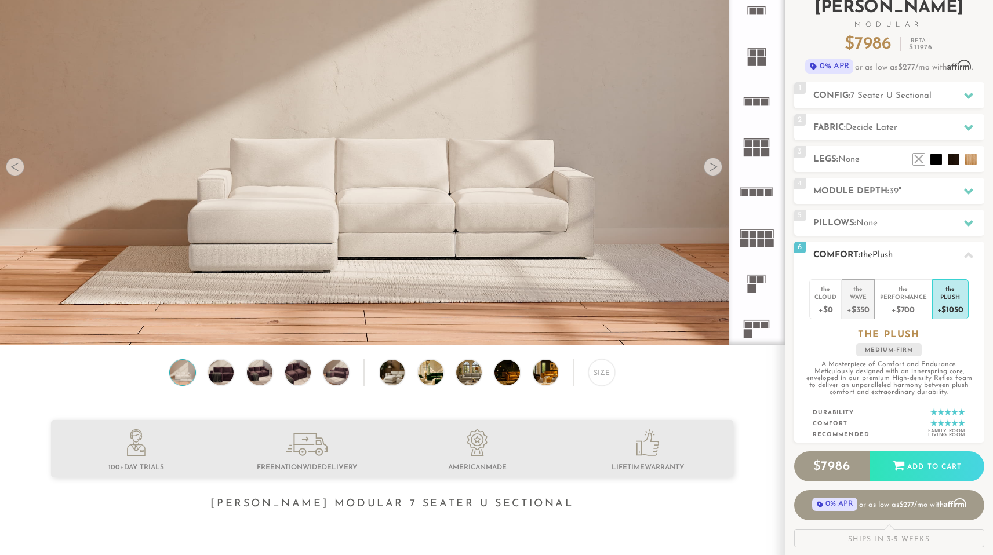
click at [859, 312] on div "+$350" at bounding box center [858, 309] width 22 height 17
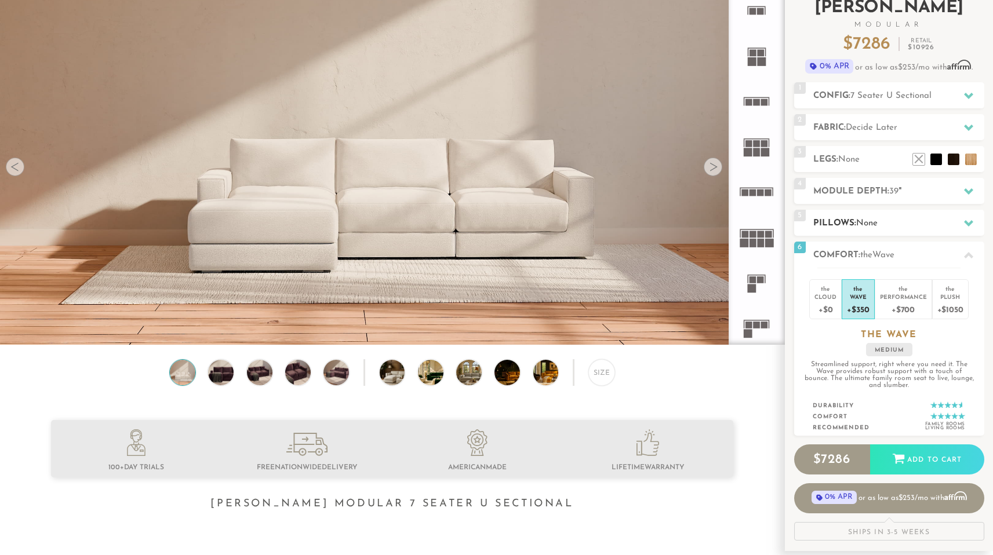
click at [846, 230] on h2 "Pillows: None" at bounding box center [898, 223] width 171 height 13
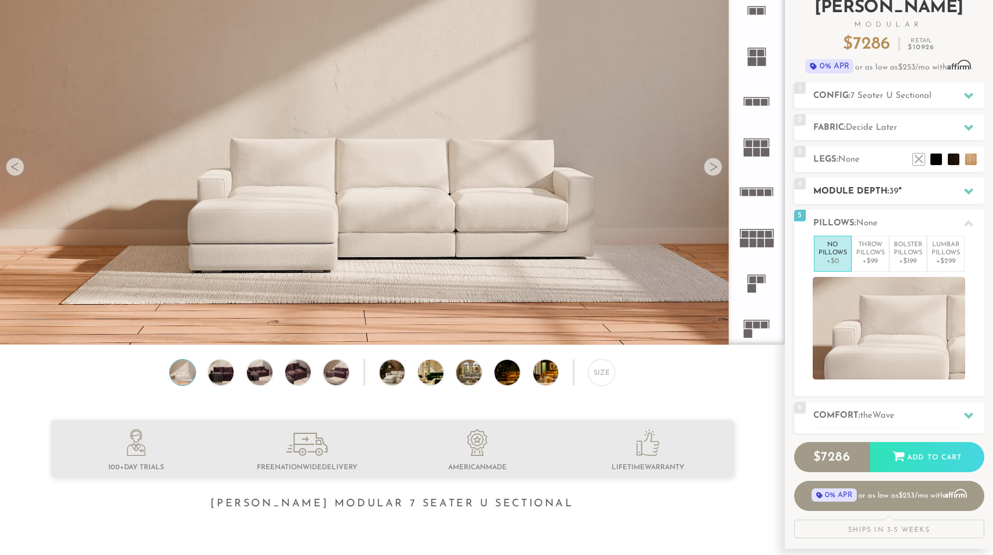
click at [855, 198] on h2 "Module Depth: 39 "" at bounding box center [898, 191] width 171 height 13
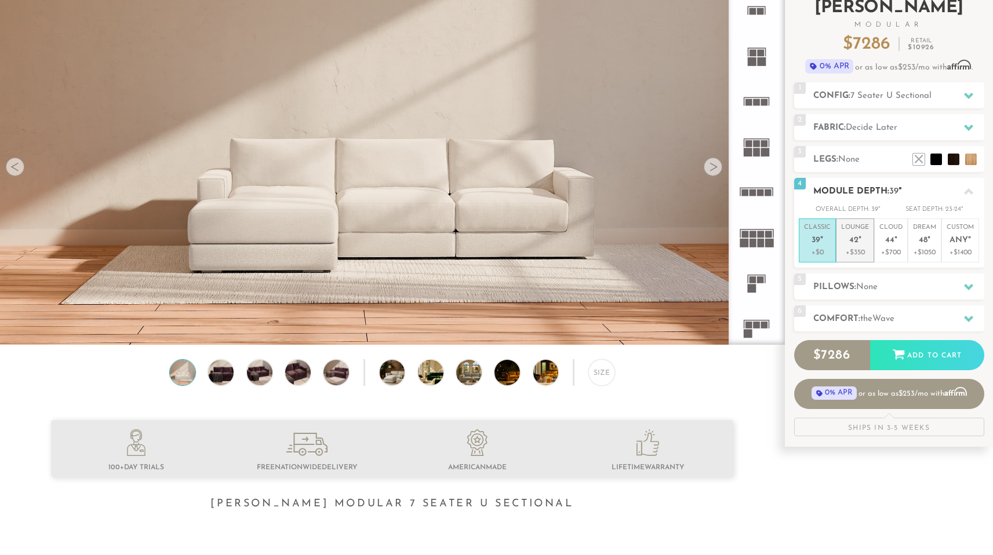
click at [856, 258] on p "+$350" at bounding box center [855, 253] width 28 height 9
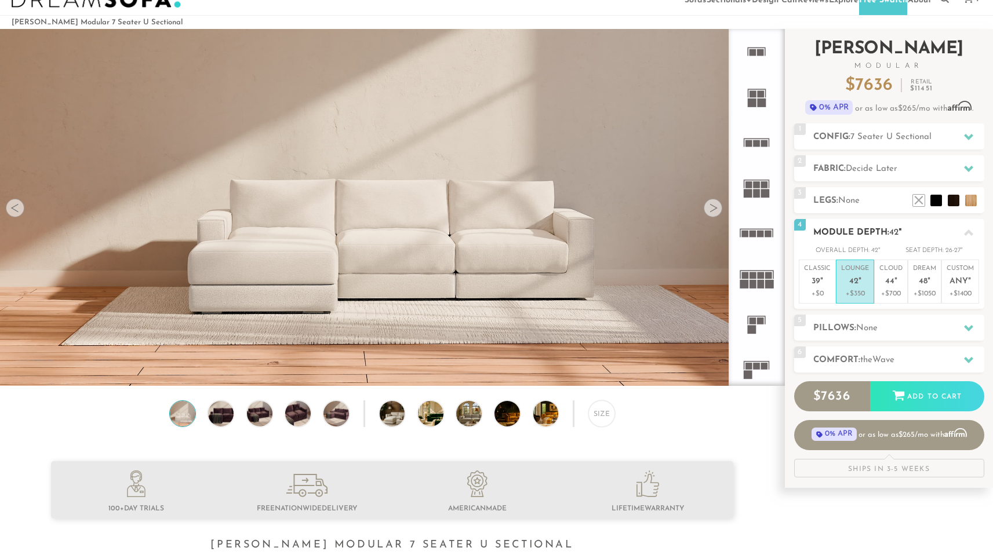
scroll to position [28, 0]
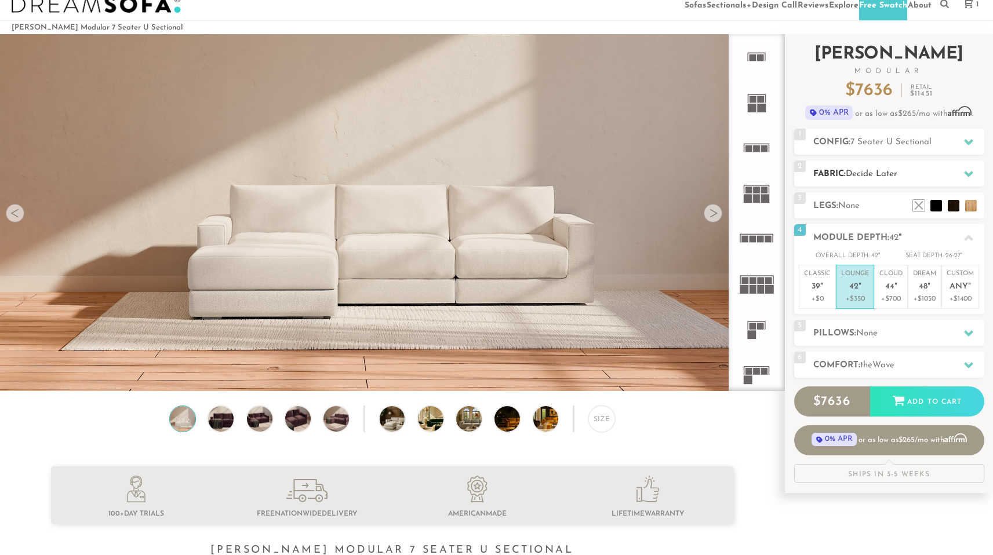
click at [867, 181] on h2 "Fabric: Decide Later" at bounding box center [898, 174] width 171 height 13
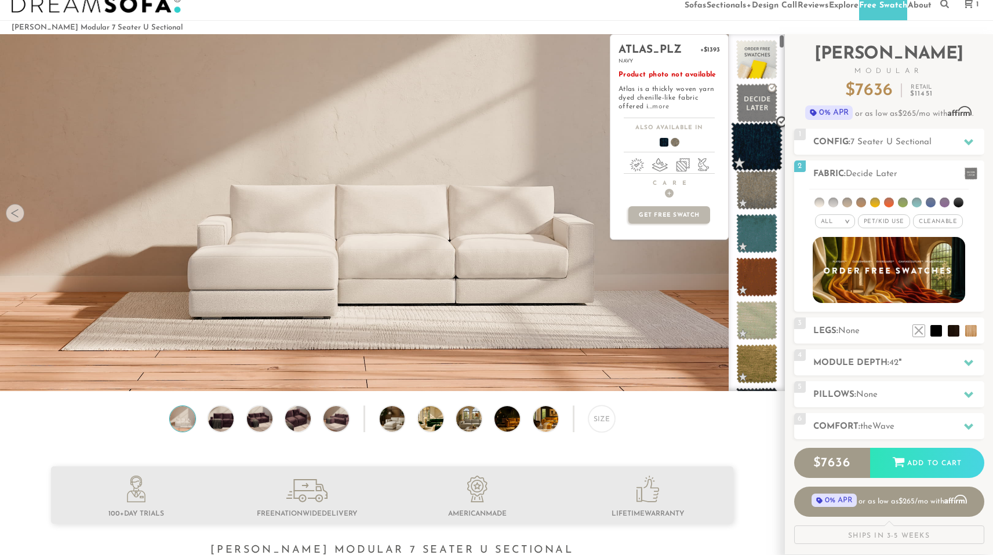
click at [761, 150] on span at bounding box center [757, 146] width 52 height 49
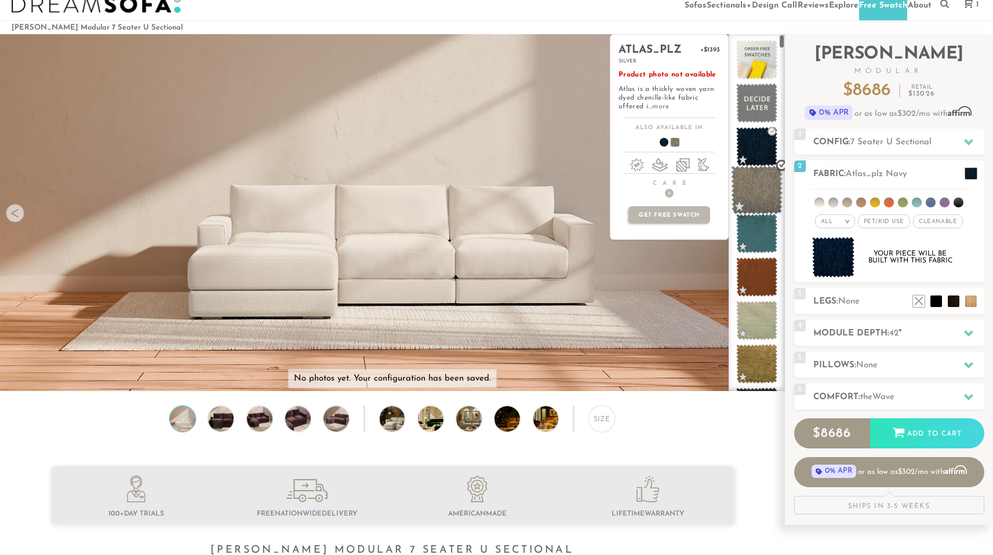
click at [761, 196] on span at bounding box center [757, 190] width 52 height 49
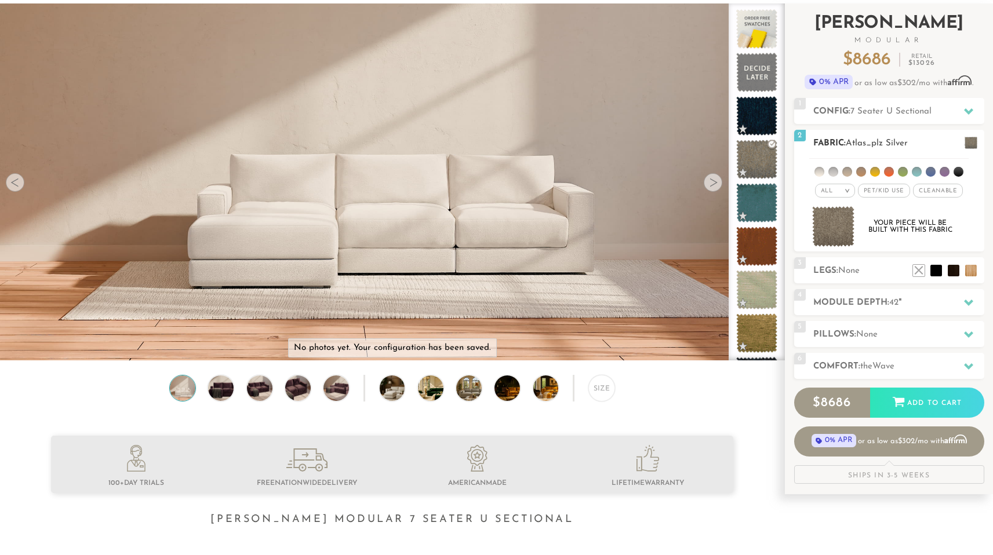
scroll to position [0, 0]
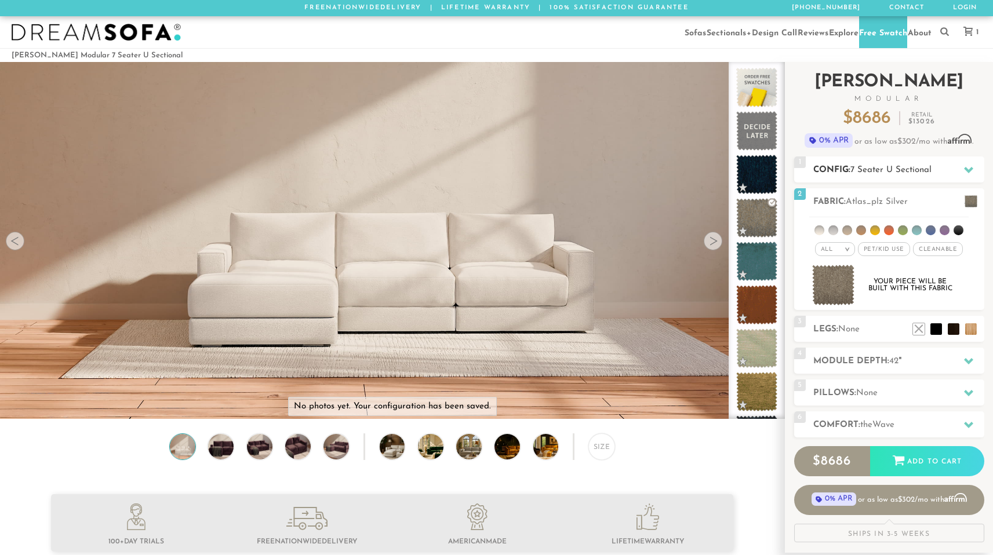
click at [889, 169] on div "1 Config: 7 Seater U Sectional R" at bounding box center [889, 170] width 190 height 26
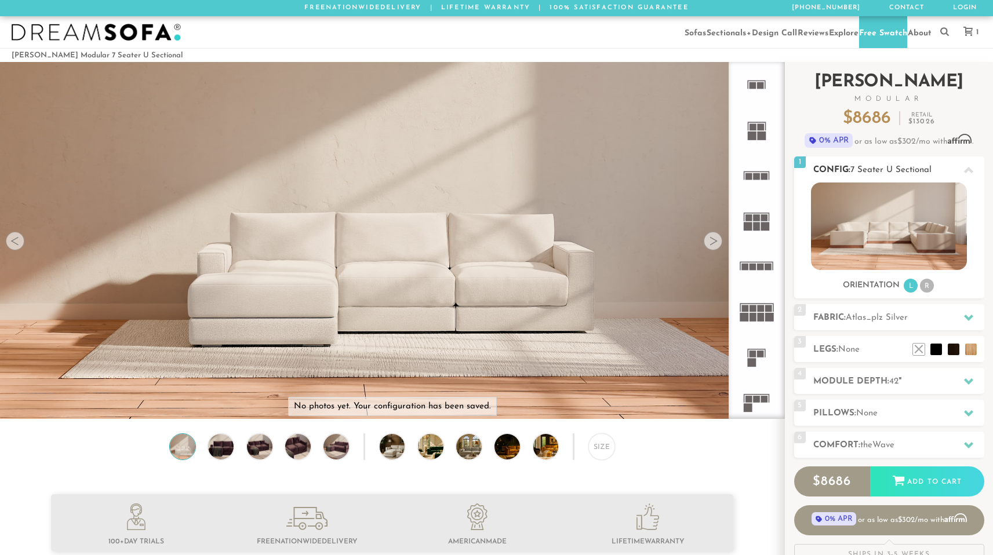
click at [876, 239] on img at bounding box center [889, 227] width 156 height 88
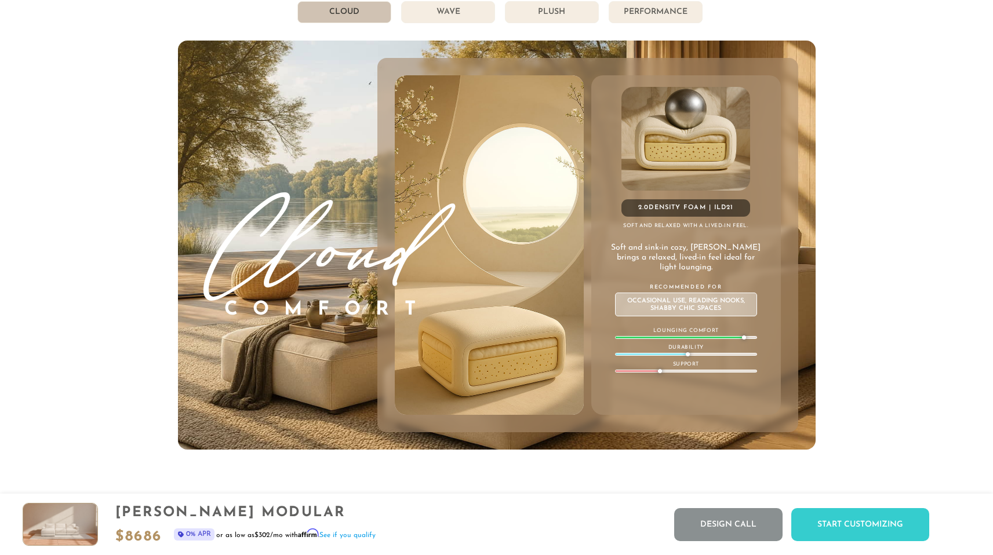
scroll to position [6498, 0]
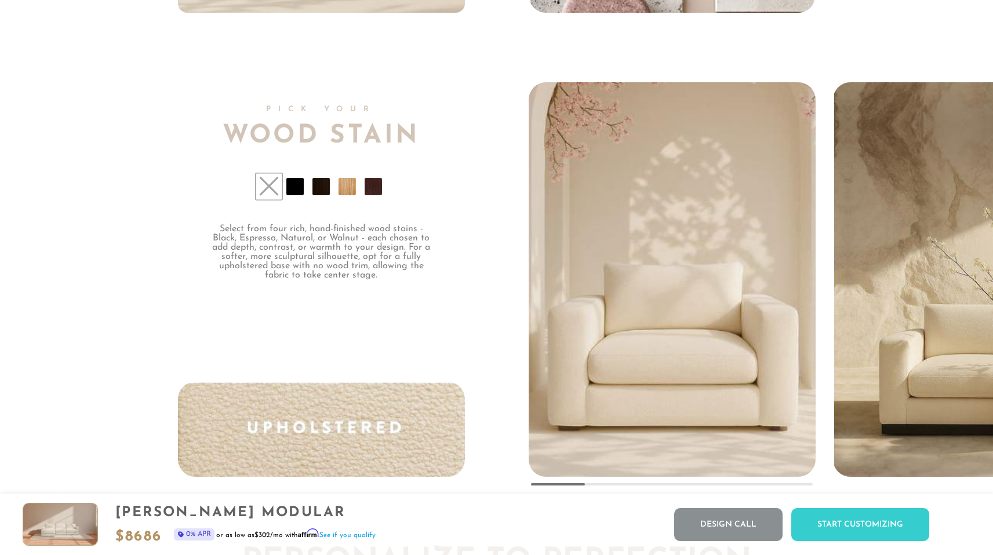
scroll to position [8660, 0]
